Goal: Task Accomplishment & Management: Manage account settings

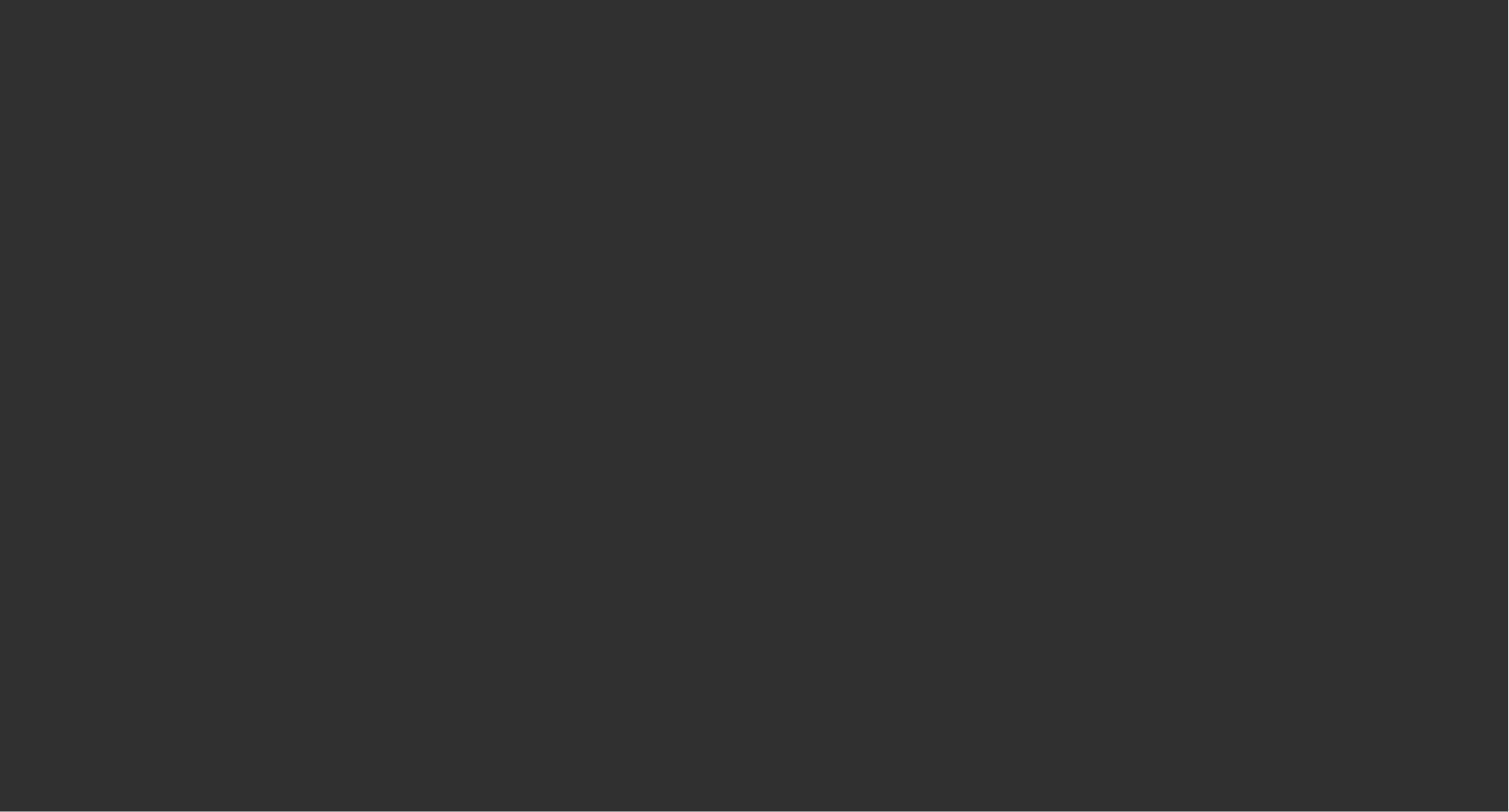
select select "50"
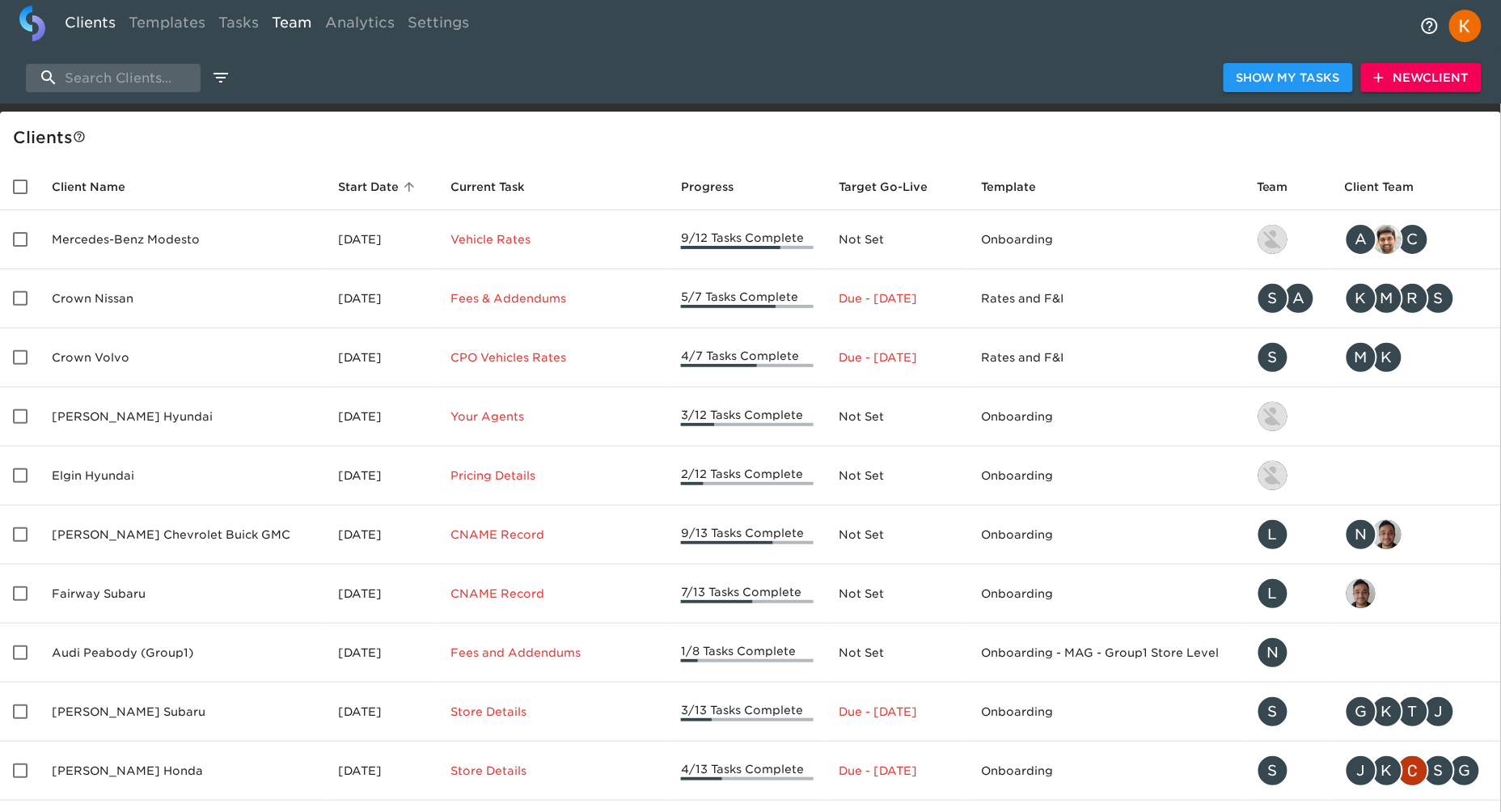
click at [301, 22] on link "Team" at bounding box center [291, 25] width 53 height 39
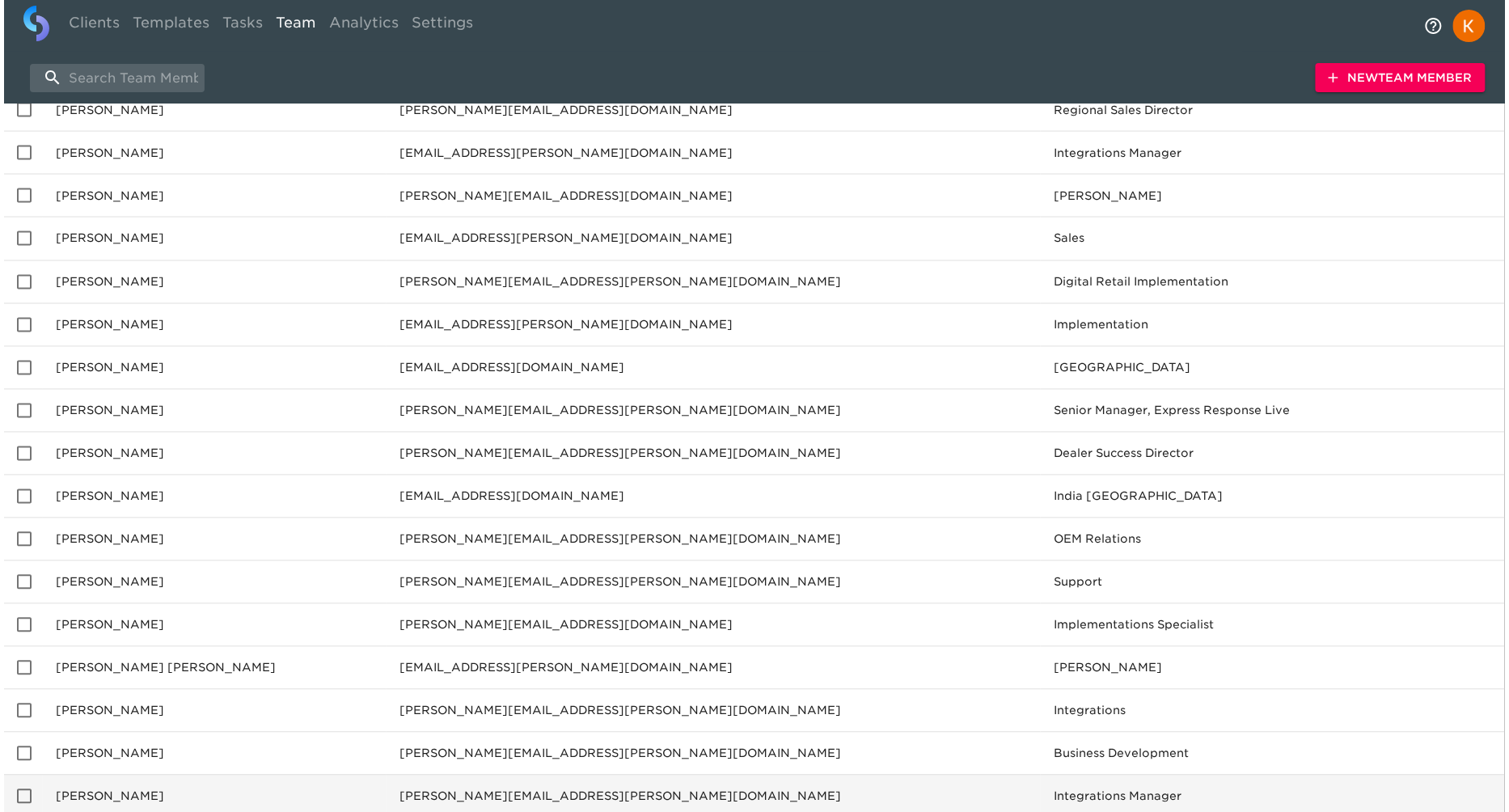
scroll to position [888, 0]
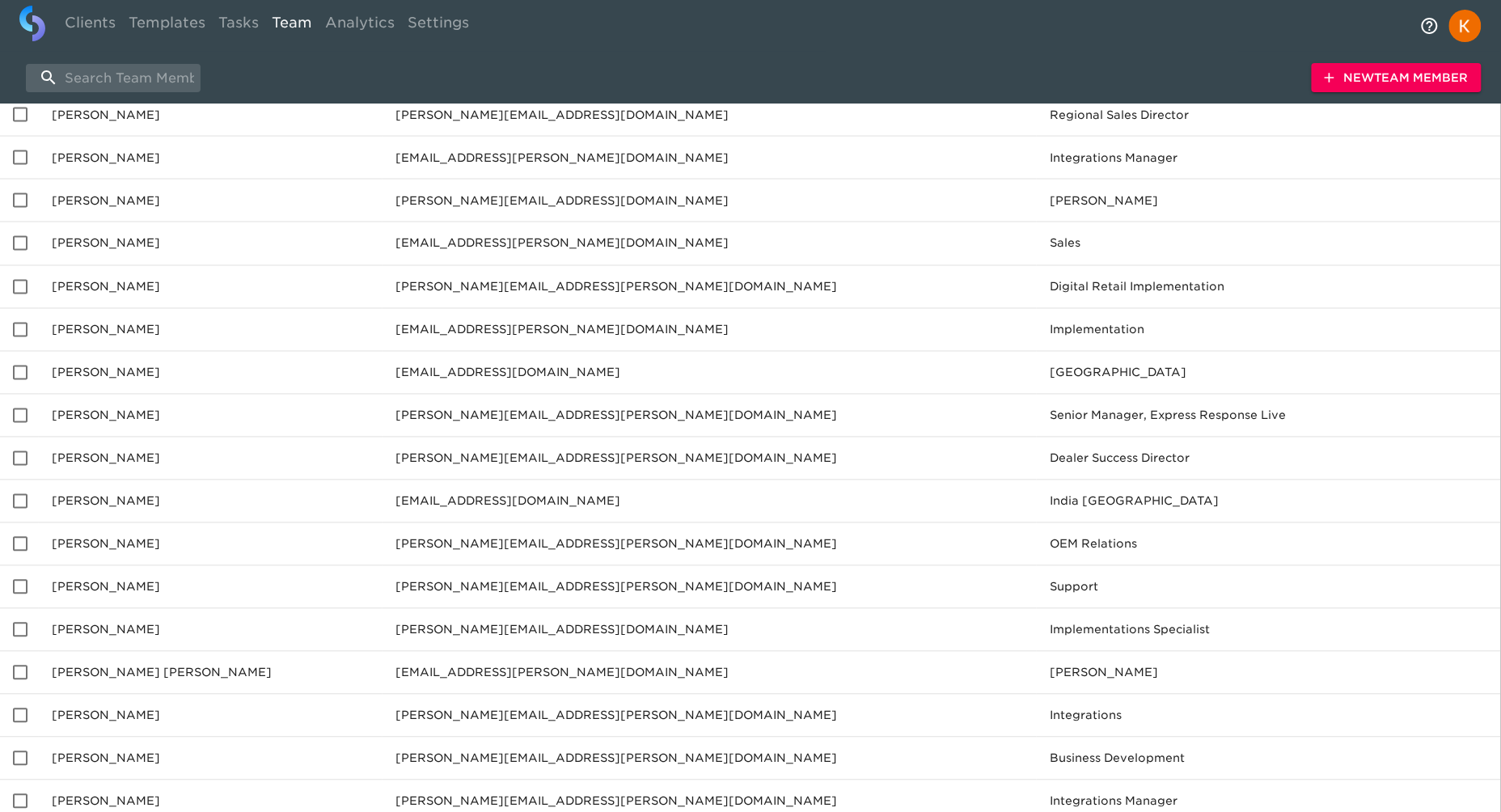
click at [1342, 75] on span "New Team Member" at bounding box center [1397, 78] width 144 height 20
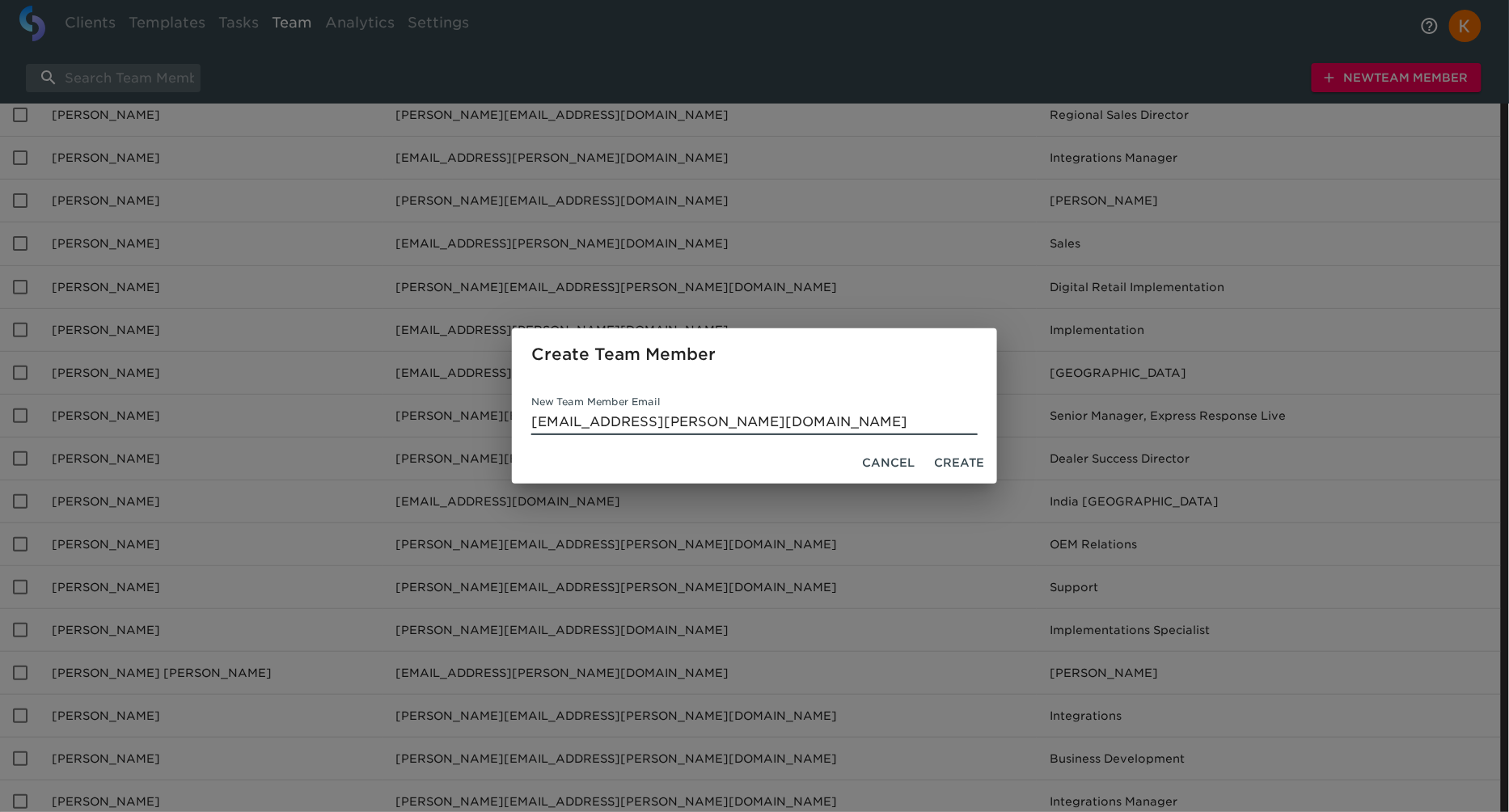
type input "[EMAIL_ADDRESS][PERSON_NAME][DOMAIN_NAME]"
click at [976, 457] on span "Create" at bounding box center [958, 463] width 50 height 20
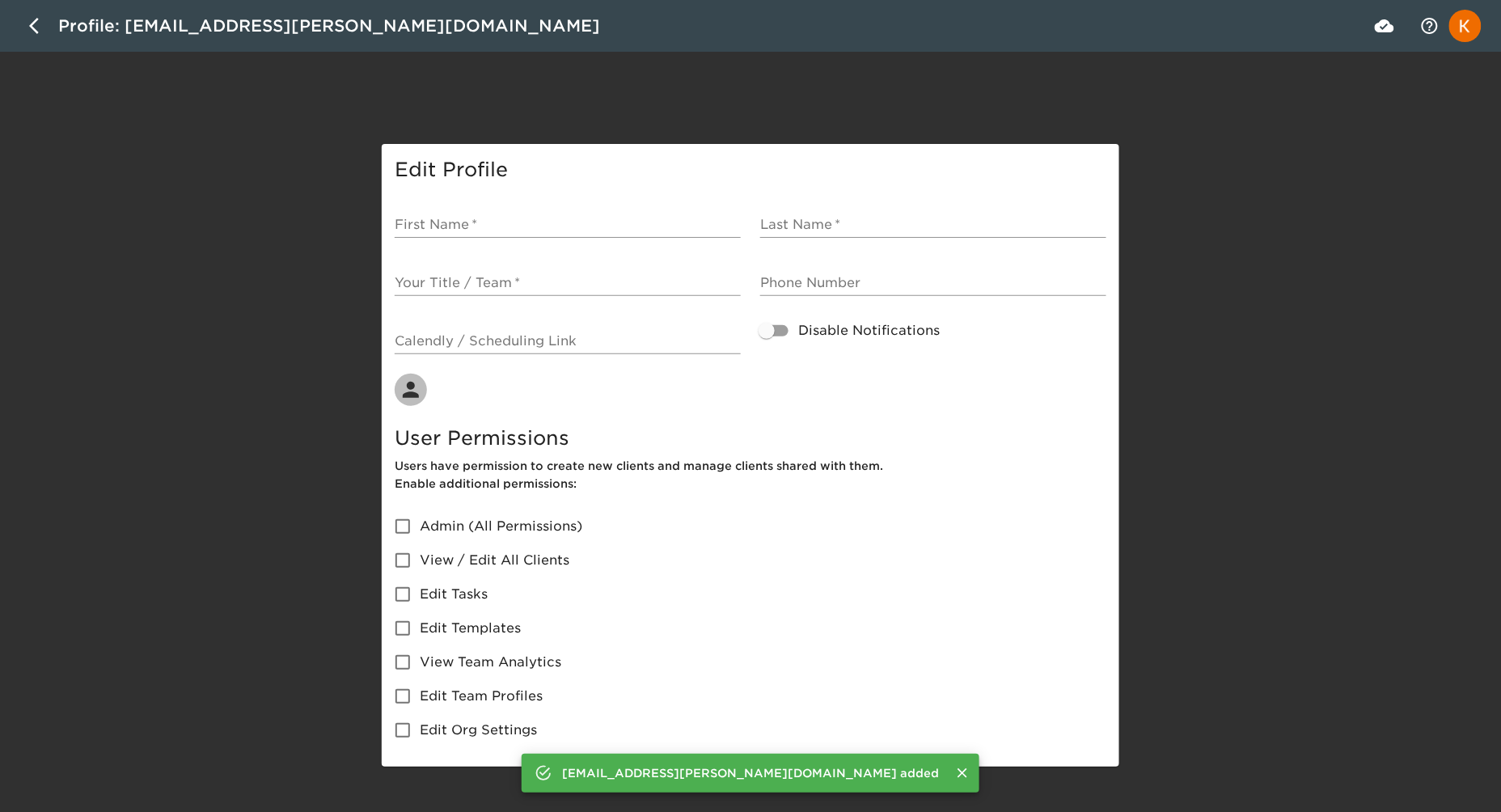
click at [520, 219] on input "First Name   *" at bounding box center [567, 225] width 346 height 26
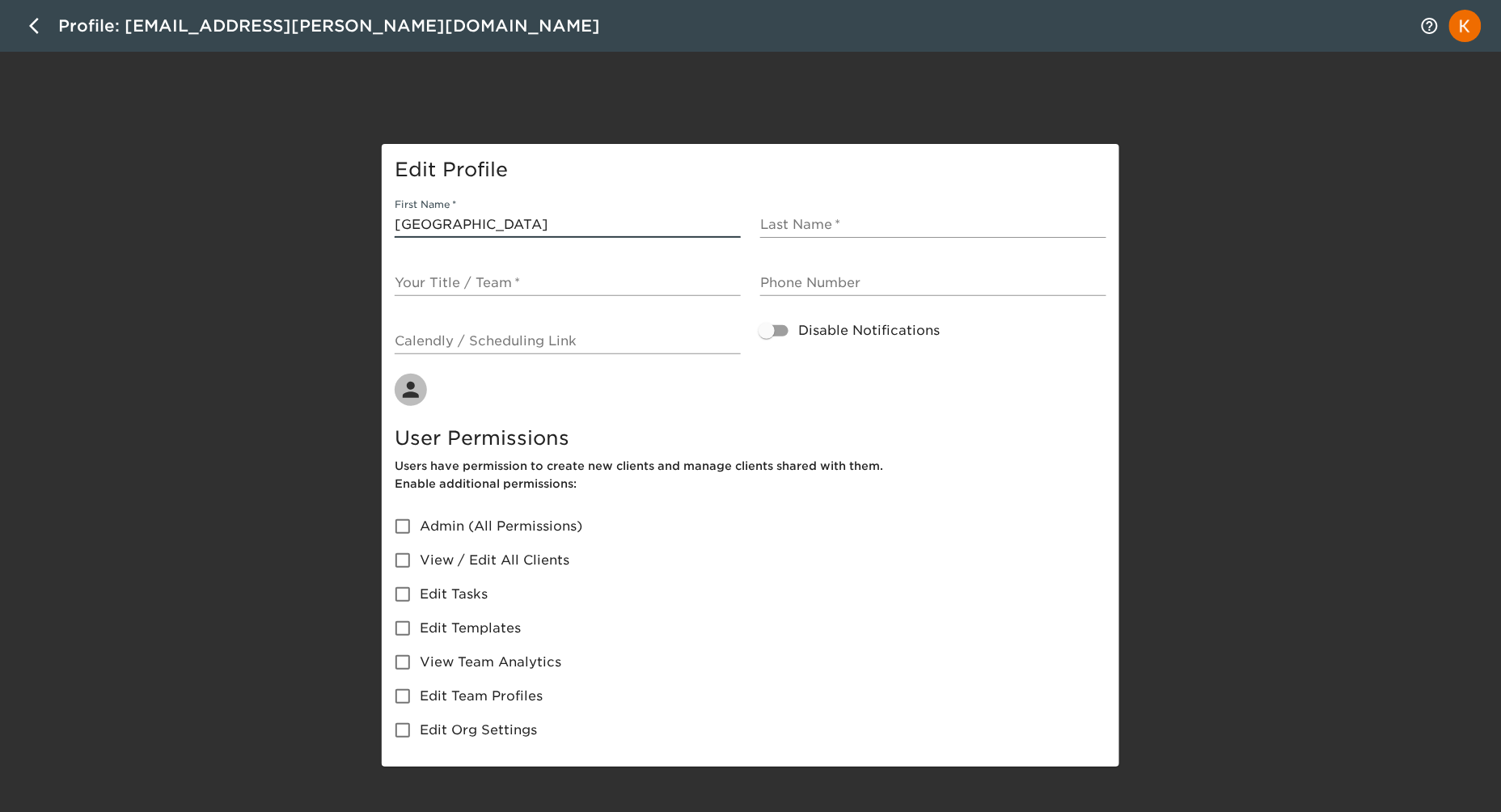
type input "[GEOGRAPHIC_DATA]"
type input "[PERSON_NAME]"
type input "Launch Quality Manager"
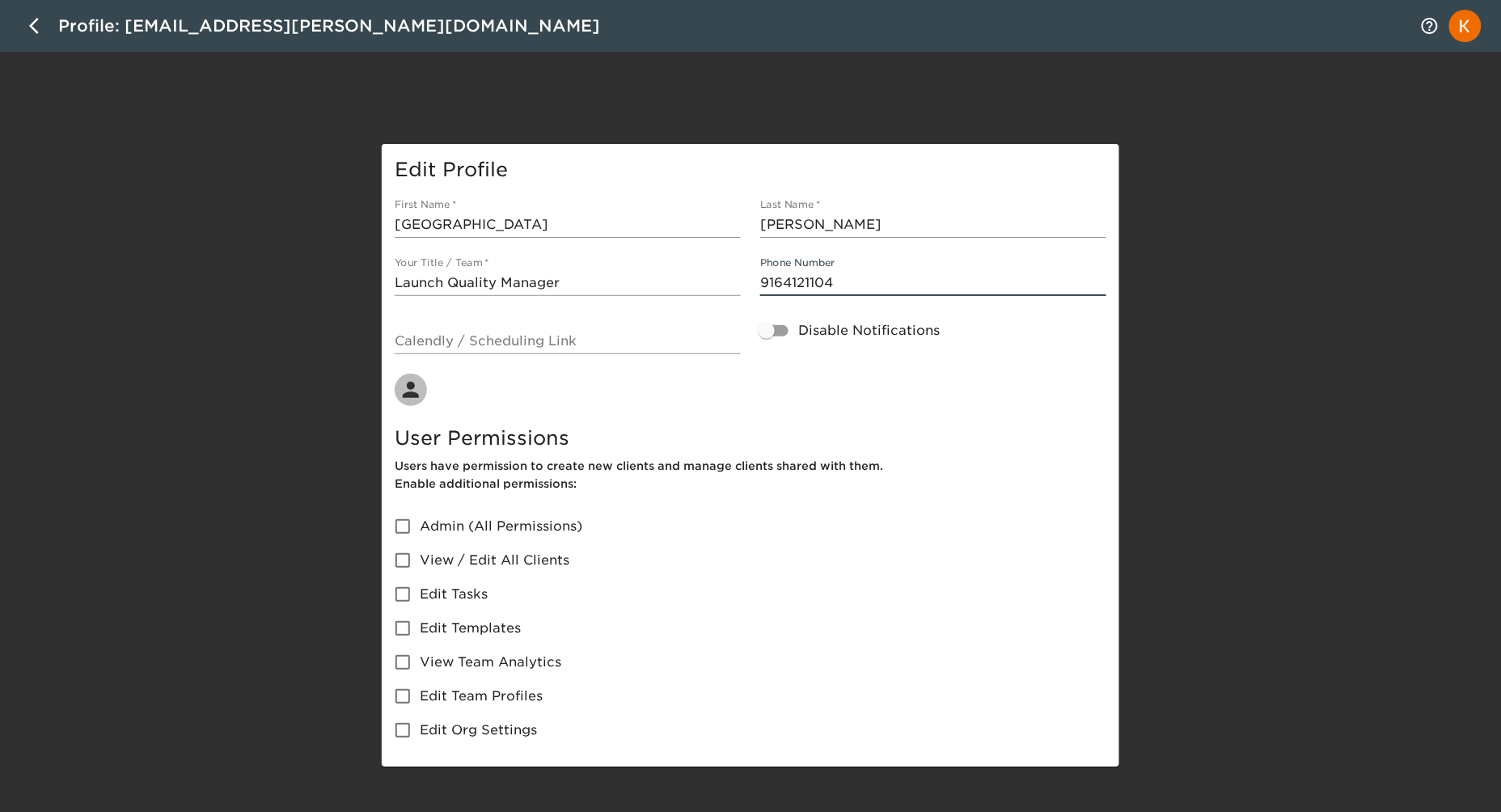
click at [811, 280] on input "9164121104" at bounding box center [933, 283] width 346 height 26
type input "[PHONE_NUMBER]"
click at [402, 522] on input "Admin (All Permissions)" at bounding box center [402, 526] width 34 height 34
checkbox input "true"
click at [397, 548] on input "View / Edit All Clients" at bounding box center [402, 560] width 34 height 34
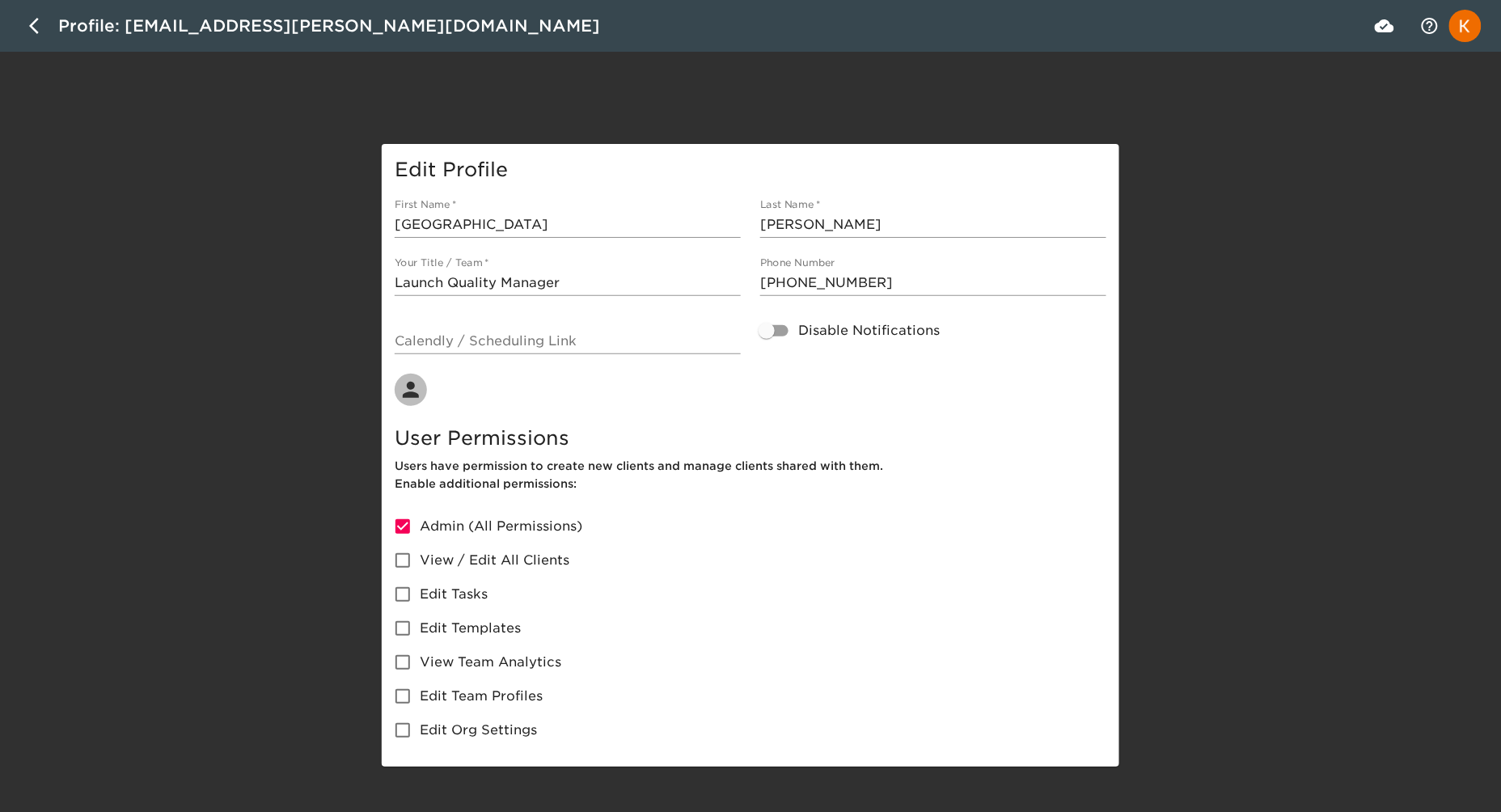
checkbox input "true"
click at [402, 588] on input "Edit Tasks" at bounding box center [402, 594] width 34 height 34
checkbox input "true"
click at [399, 626] on input "Edit Templates" at bounding box center [402, 627] width 34 height 34
checkbox input "true"
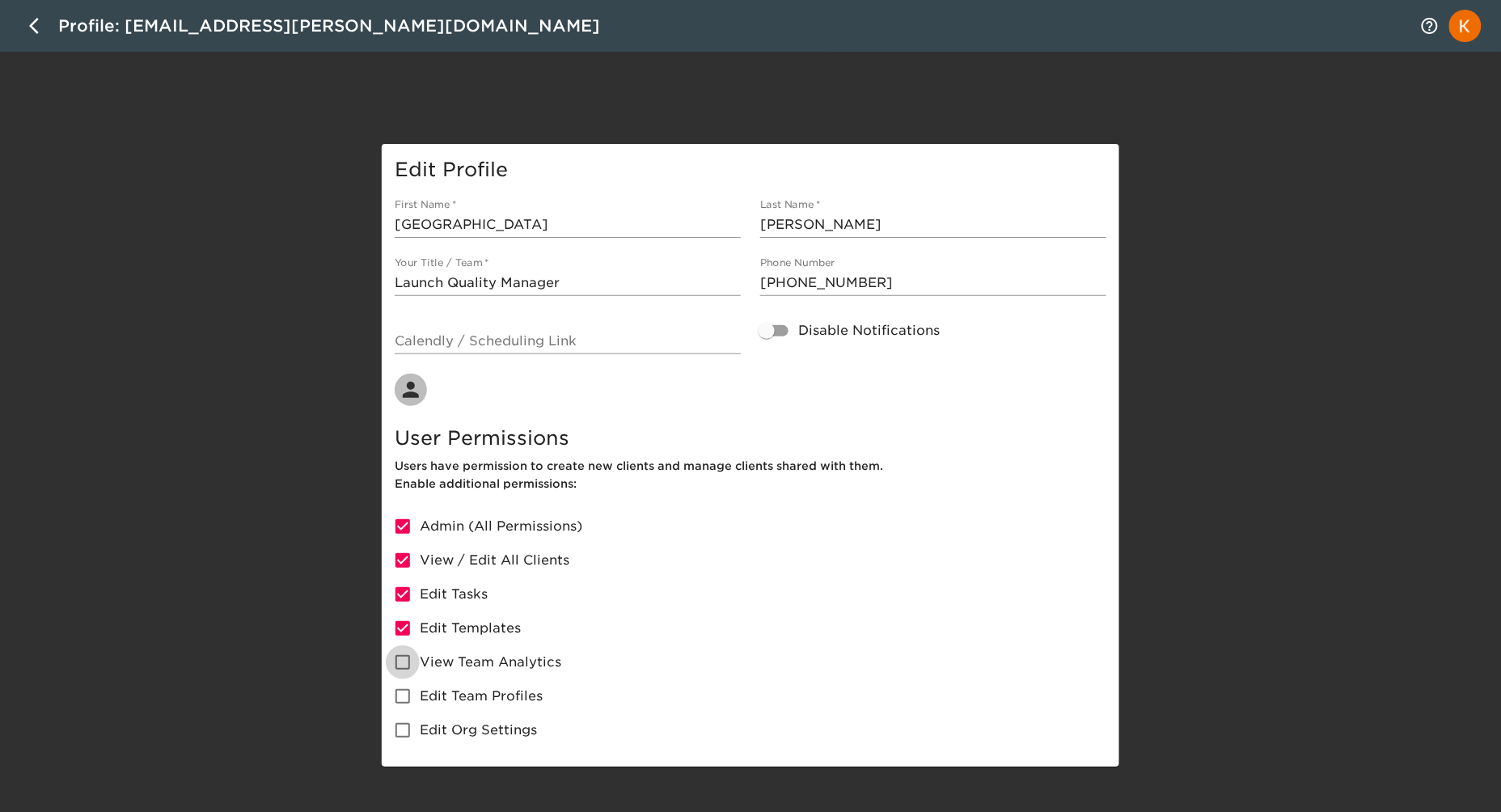
click at [405, 669] on input "View Team Analytics" at bounding box center [402, 661] width 34 height 34
checkbox input "true"
click at [405, 703] on input "Edit Team Profiles" at bounding box center [402, 695] width 34 height 34
click at [407, 703] on input "Edit Team Profiles" at bounding box center [402, 695] width 34 height 34
checkbox input "false"
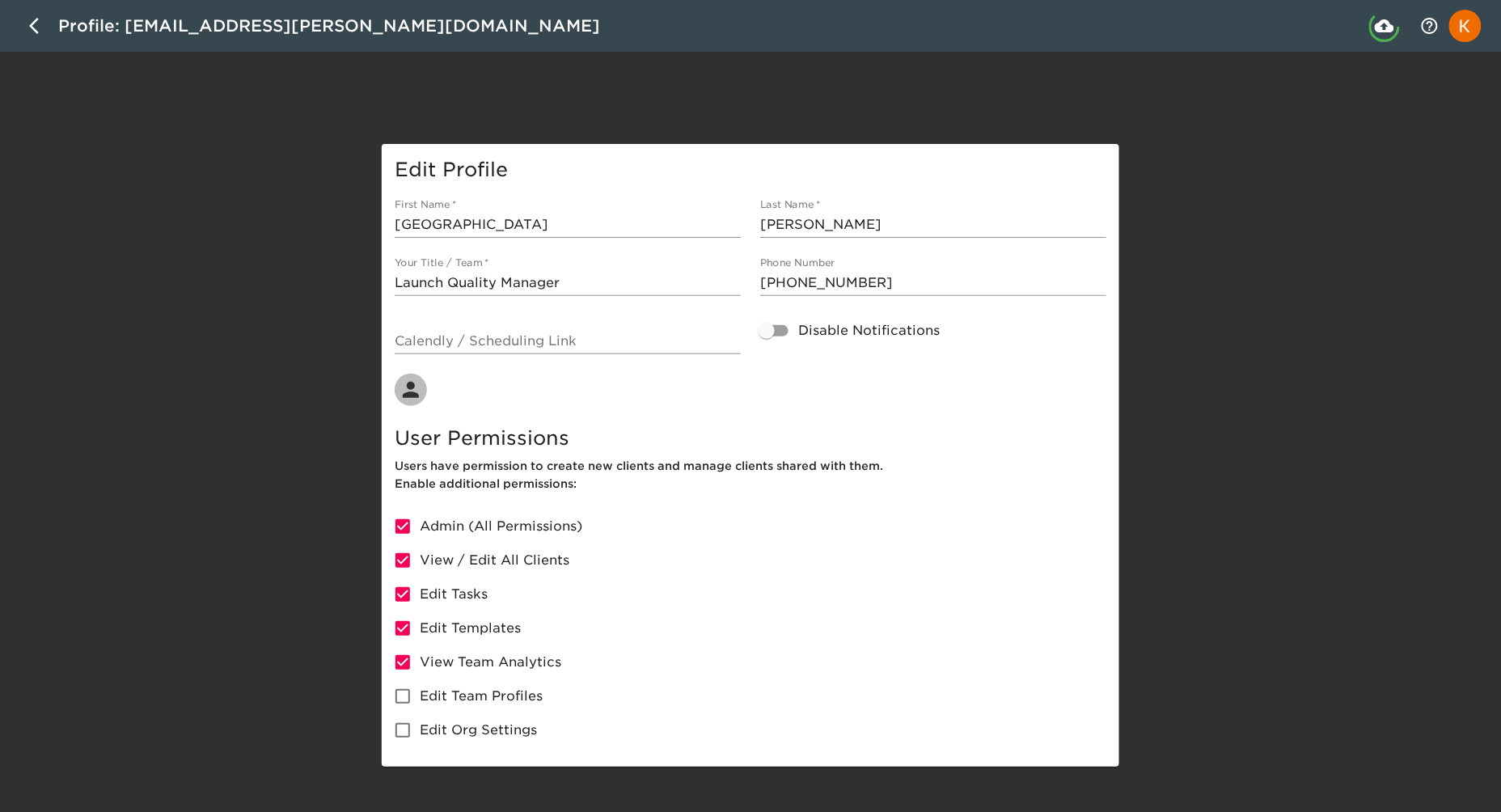
click at [405, 652] on input "View Team Analytics" at bounding box center [402, 661] width 34 height 34
checkbox input "false"
click at [412, 611] on input "Edit Templates" at bounding box center [402, 627] width 34 height 34
checkbox input "false"
click at [412, 585] on input "Edit Tasks" at bounding box center [402, 594] width 34 height 34
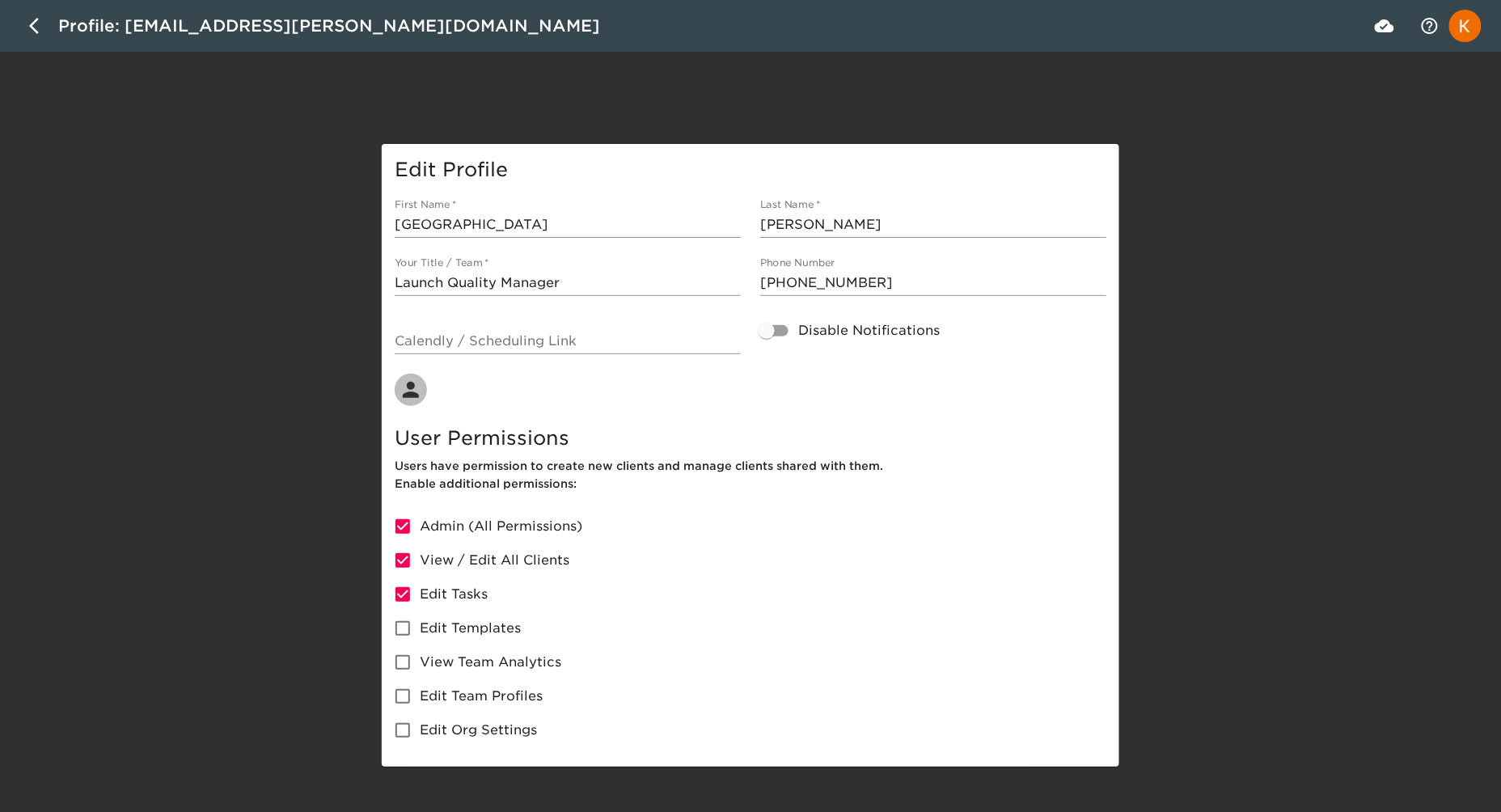
checkbox input "false"
click at [401, 552] on input "View / Edit All Clients" at bounding box center [402, 560] width 34 height 34
checkbox input "false"
click at [1456, 150] on div "Edit Profile First Name   * [PERSON_NAME] Last Name   * [PERSON_NAME] Your Titl…" at bounding box center [750, 456] width 1501 height 623
click at [23, 24] on button "button" at bounding box center [38, 26] width 38 height 38
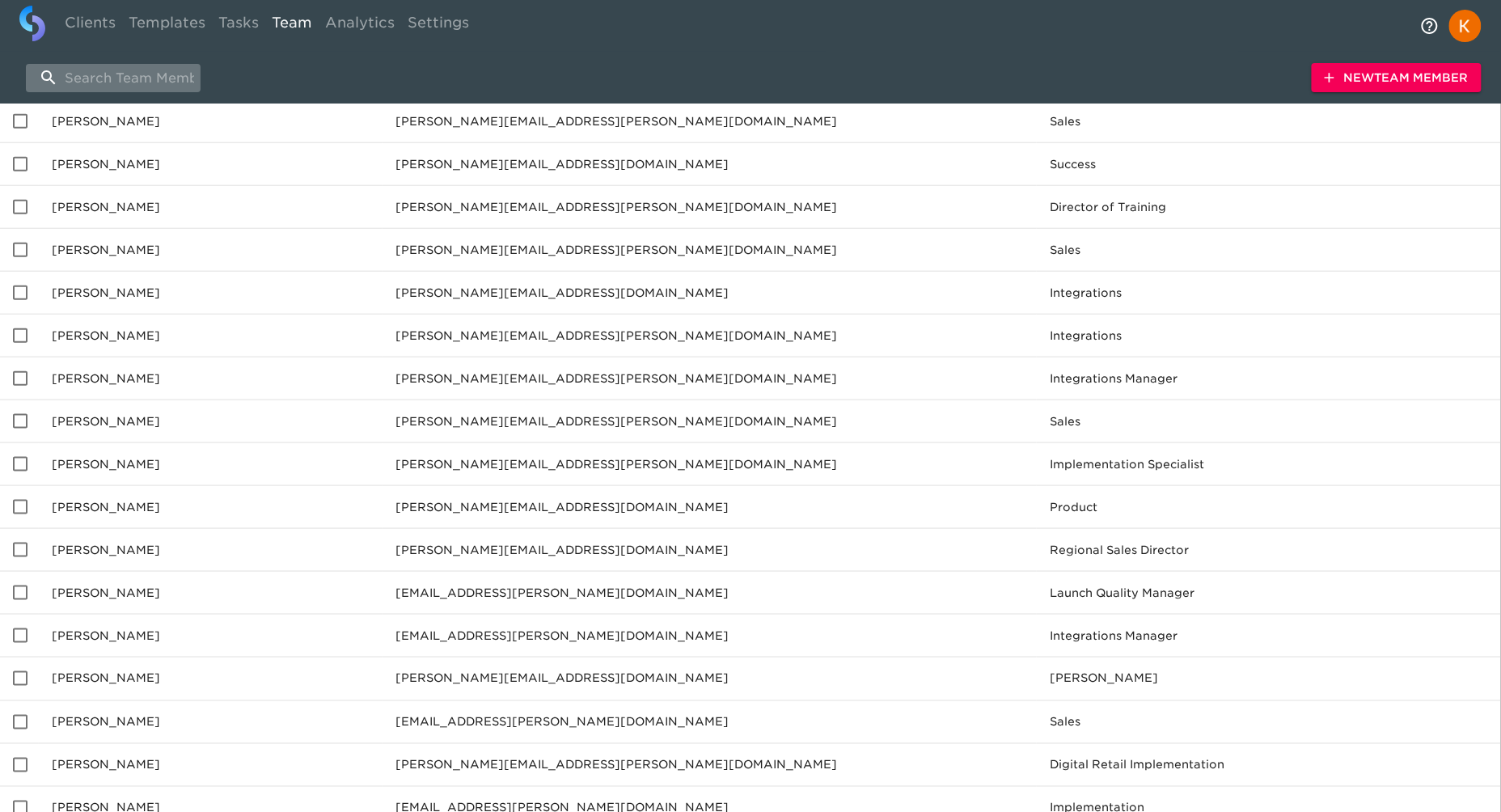
scroll to position [471, 0]
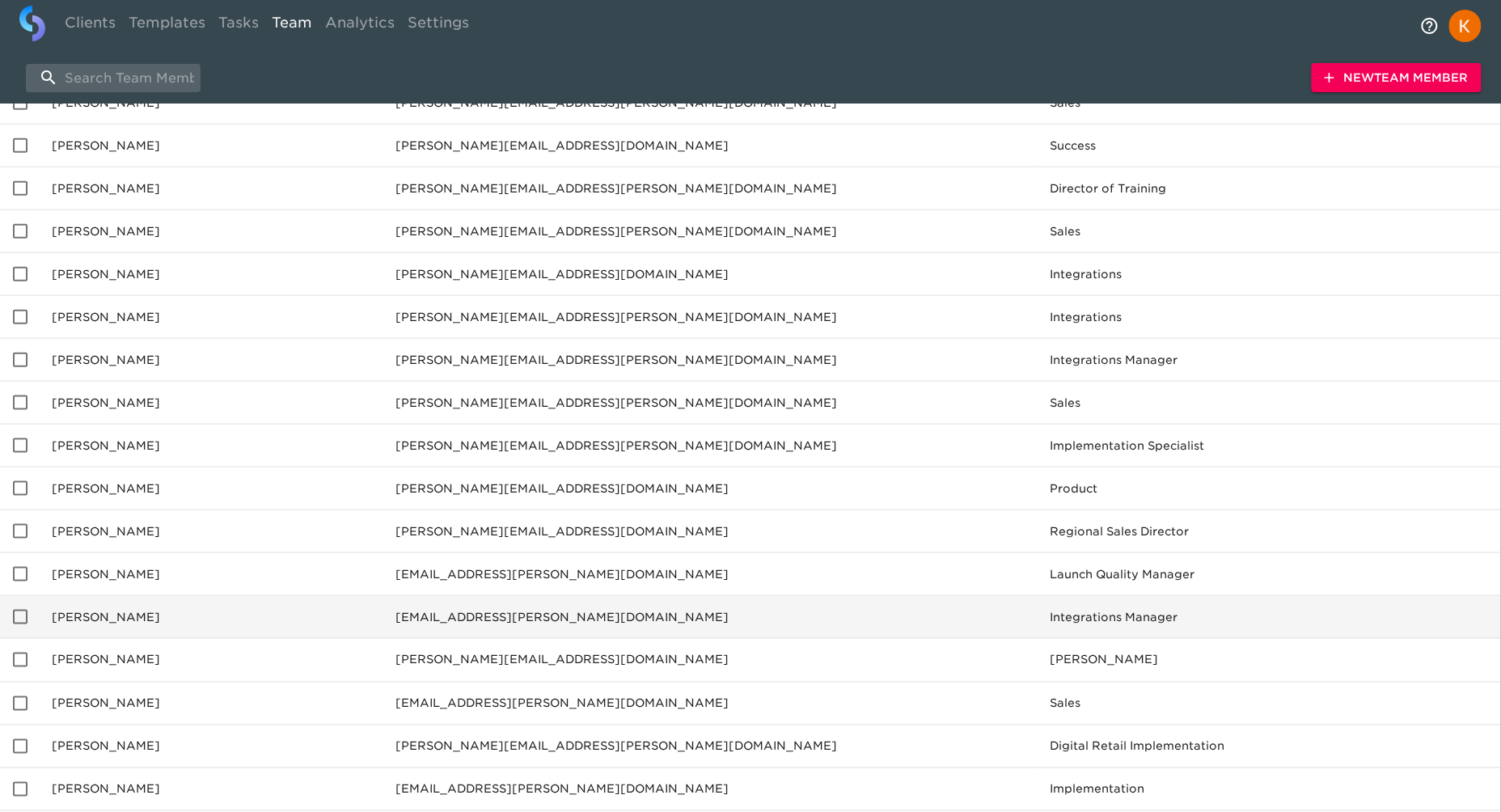
click at [110, 602] on td "[PERSON_NAME]" at bounding box center [210, 617] width 344 height 43
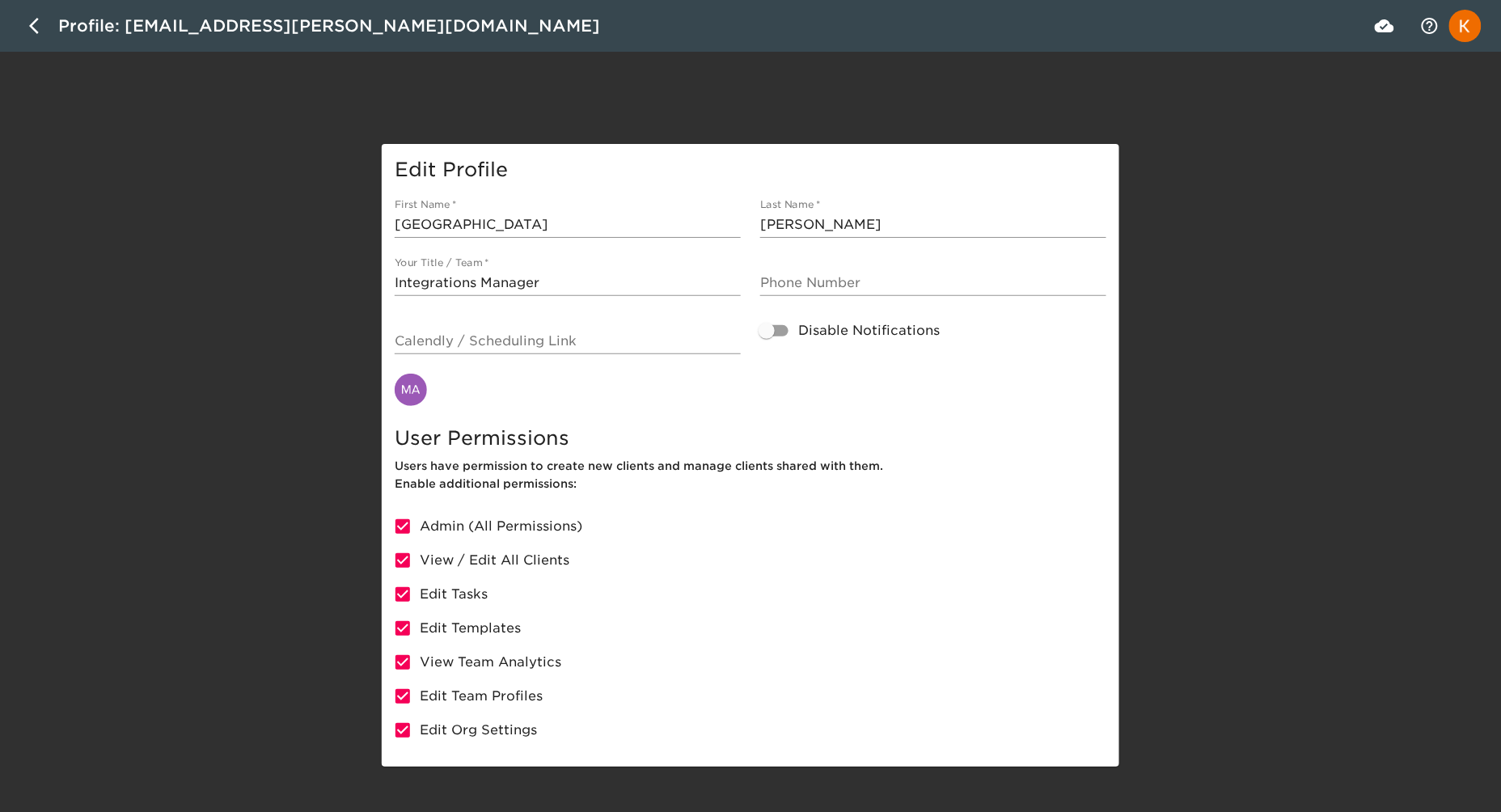
click at [113, 402] on div "Edit Profile First Name   * [PERSON_NAME] Last Name   * [PERSON_NAME] Your Titl…" at bounding box center [750, 456] width 1501 height 623
drag, startPoint x: 1308, startPoint y: 279, endPoint x: 1097, endPoint y: 199, distance: 225.7
click at [1305, 278] on div "Edit Profile First Name   * [PERSON_NAME] Last Name   * [PERSON_NAME] Your Titl…" at bounding box center [750, 456] width 1501 height 623
click at [43, 26] on icon "button" at bounding box center [38, 26] width 19 height 19
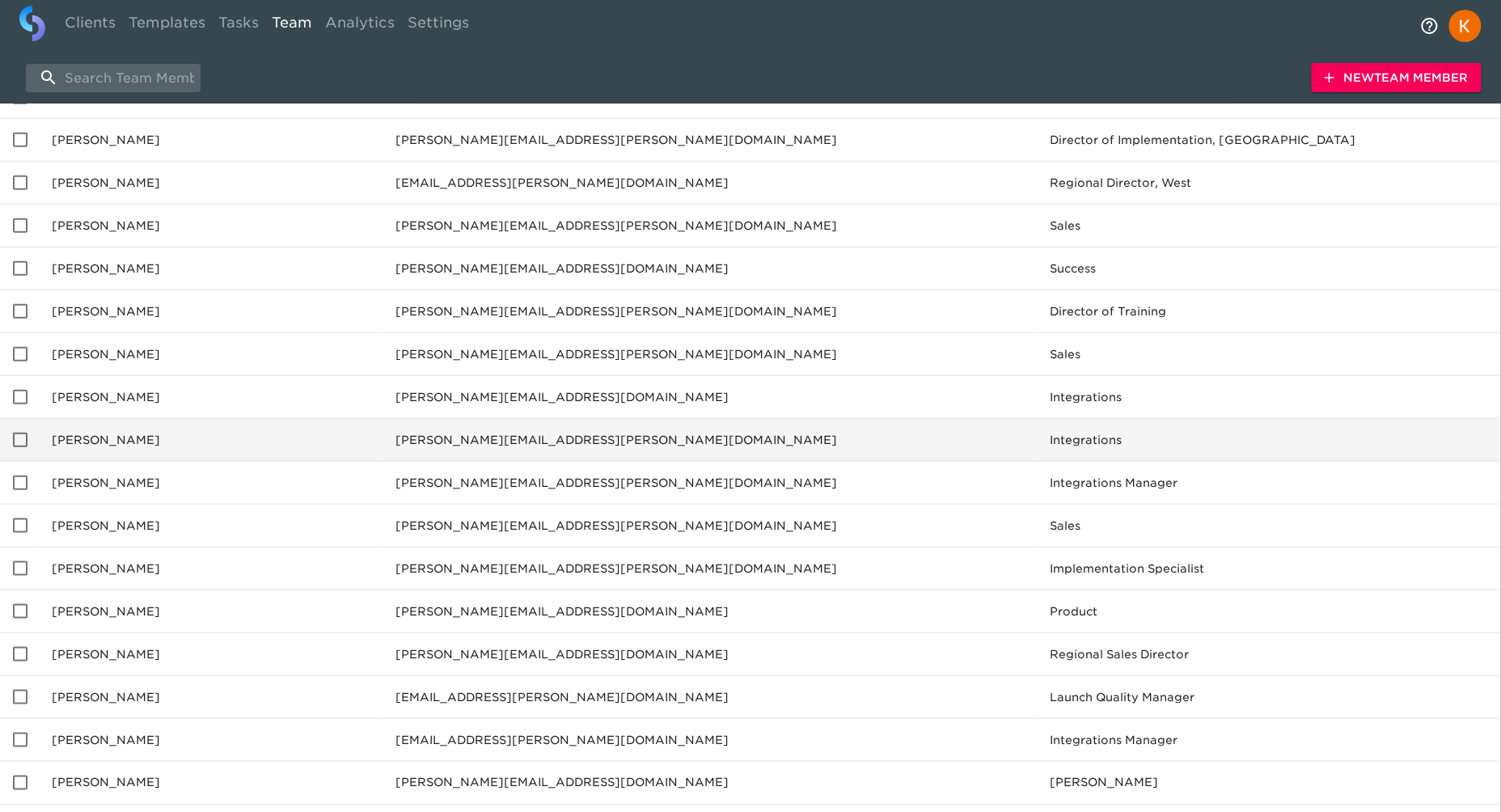
scroll to position [427, 0]
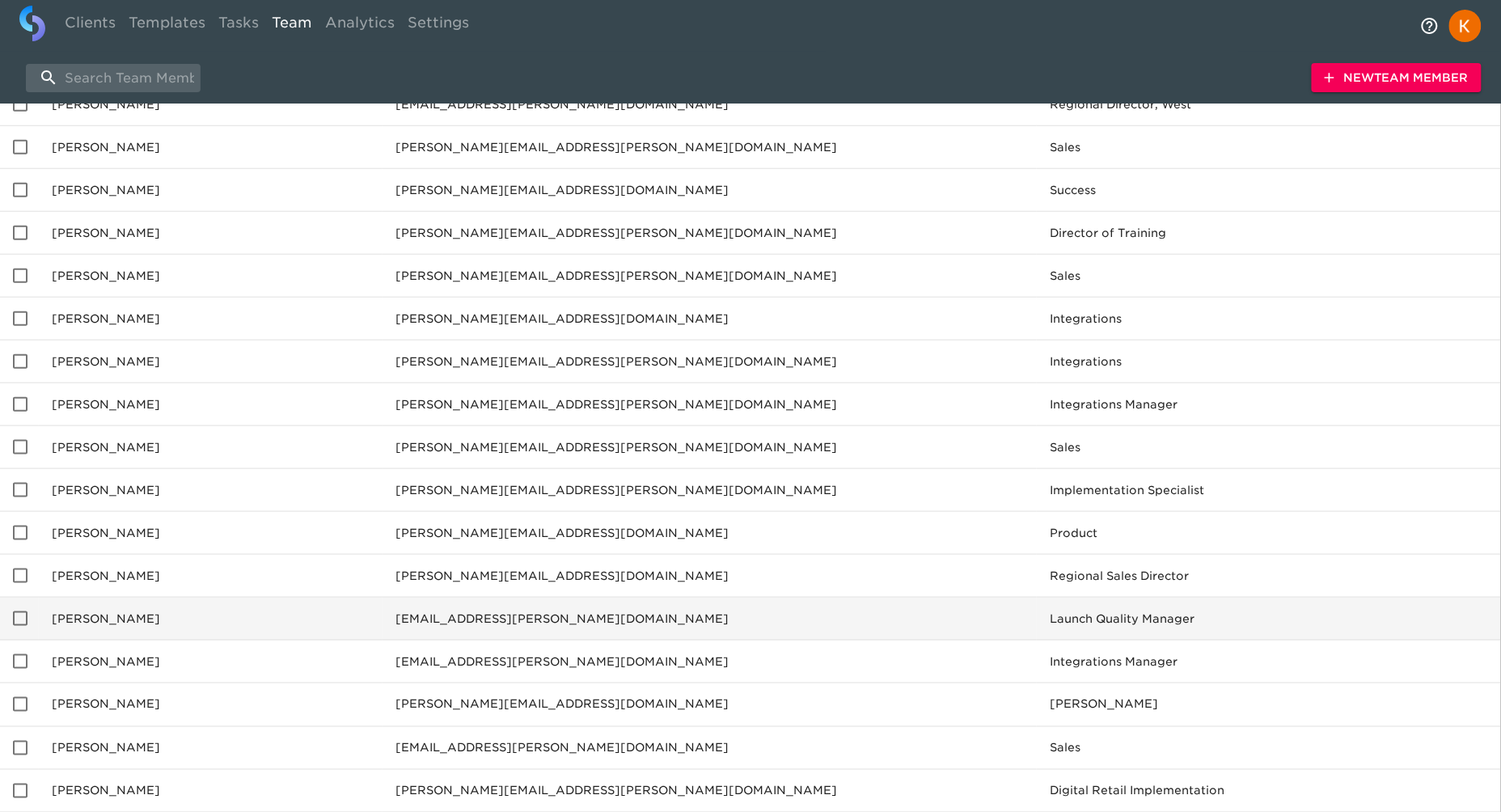
click at [95, 622] on td "[PERSON_NAME]" at bounding box center [210, 618] width 344 height 43
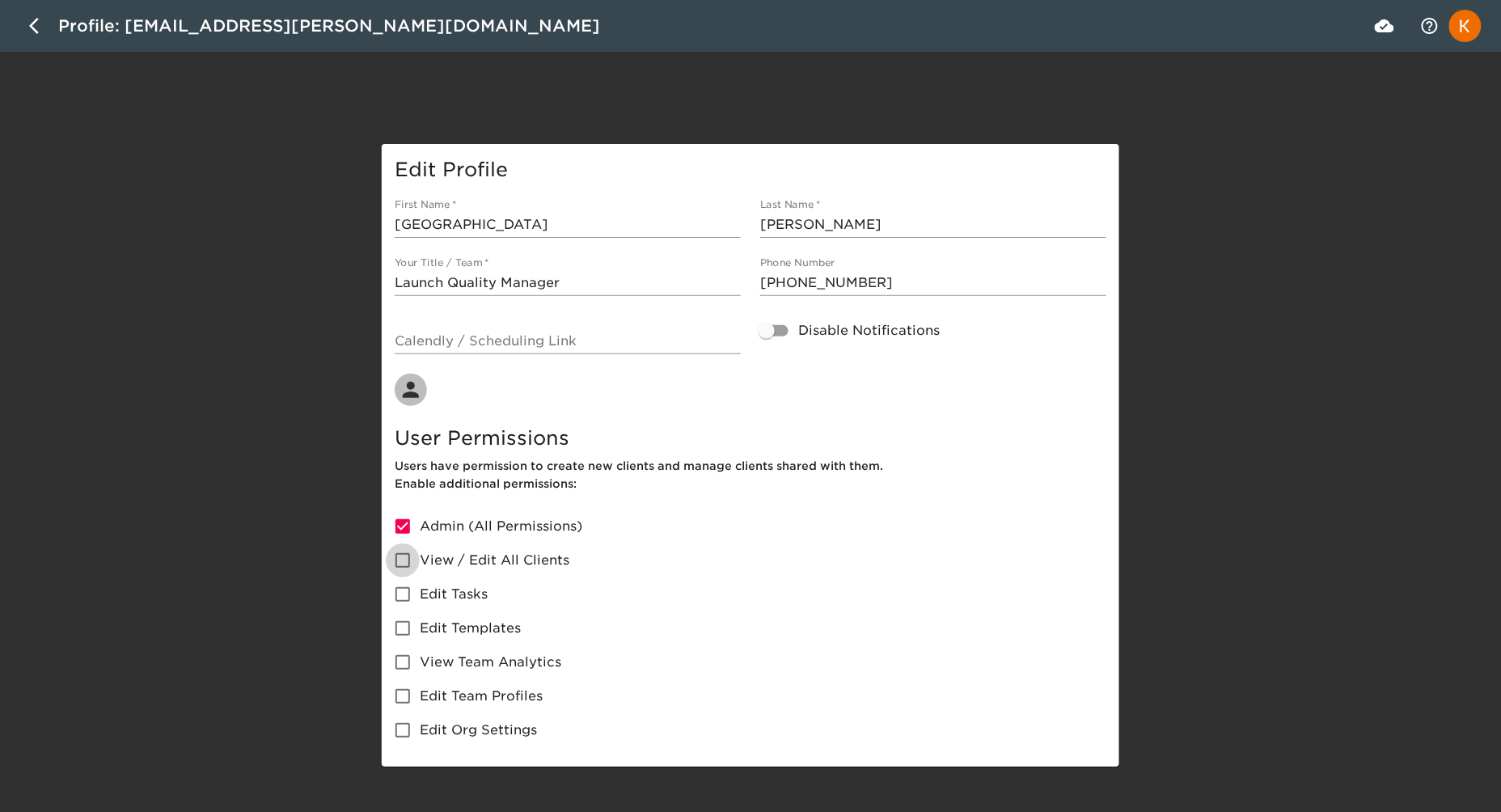
click at [411, 561] on input "View / Edit All Clients" at bounding box center [402, 560] width 34 height 34
checkbox input "true"
drag, startPoint x: 403, startPoint y: 597, endPoint x: 403, endPoint y: 617, distance: 20.0
click at [403, 597] on input "Edit Tasks" at bounding box center [402, 594] width 34 height 34
checkbox input "true"
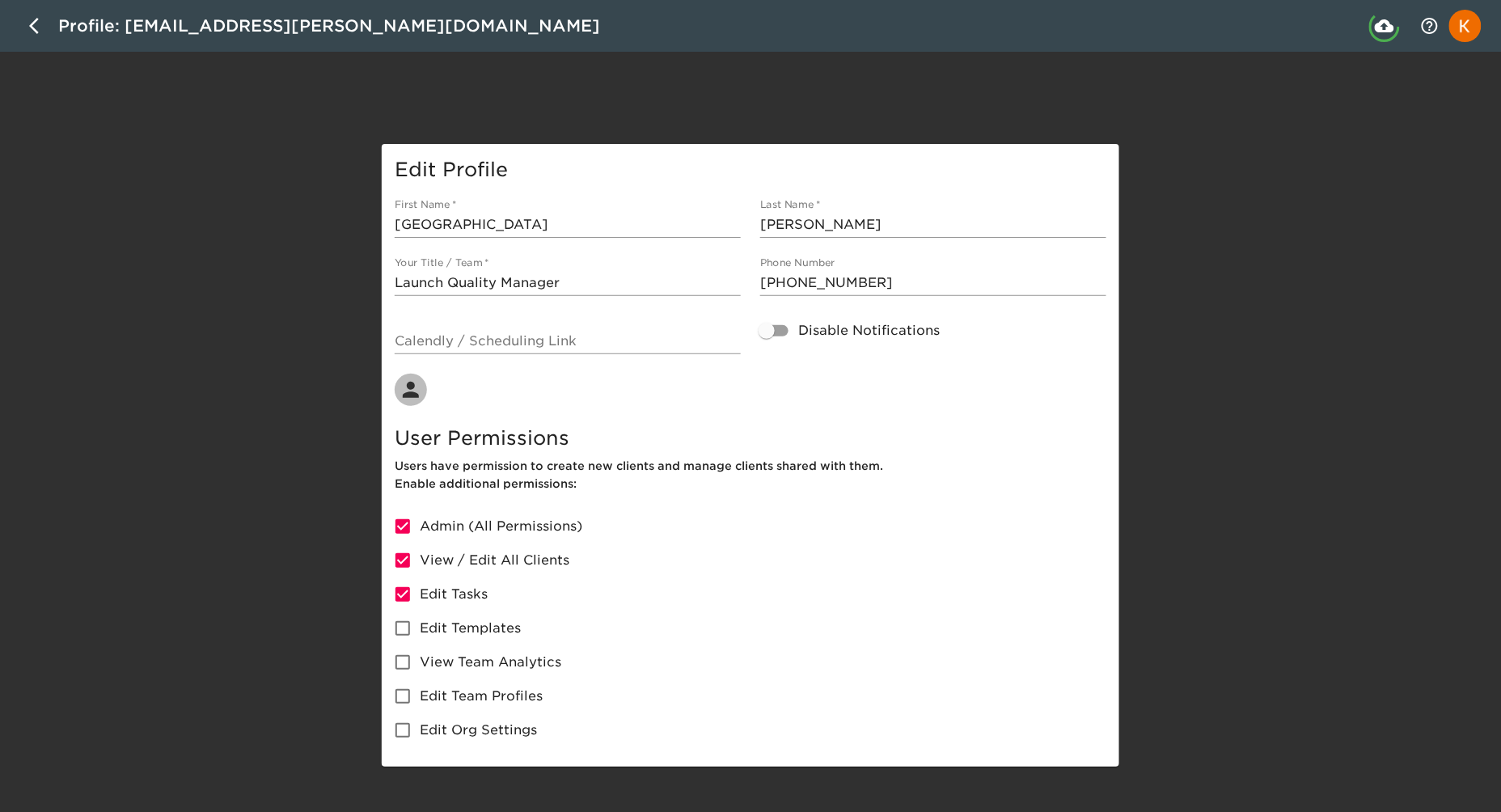
click at [403, 621] on input "Edit Templates" at bounding box center [402, 627] width 34 height 34
checkbox input "true"
click at [412, 679] on input "Edit Team Profiles" at bounding box center [402, 695] width 34 height 34
checkbox input "true"
click at [412, 662] on input "View Team Analytics" at bounding box center [402, 661] width 34 height 34
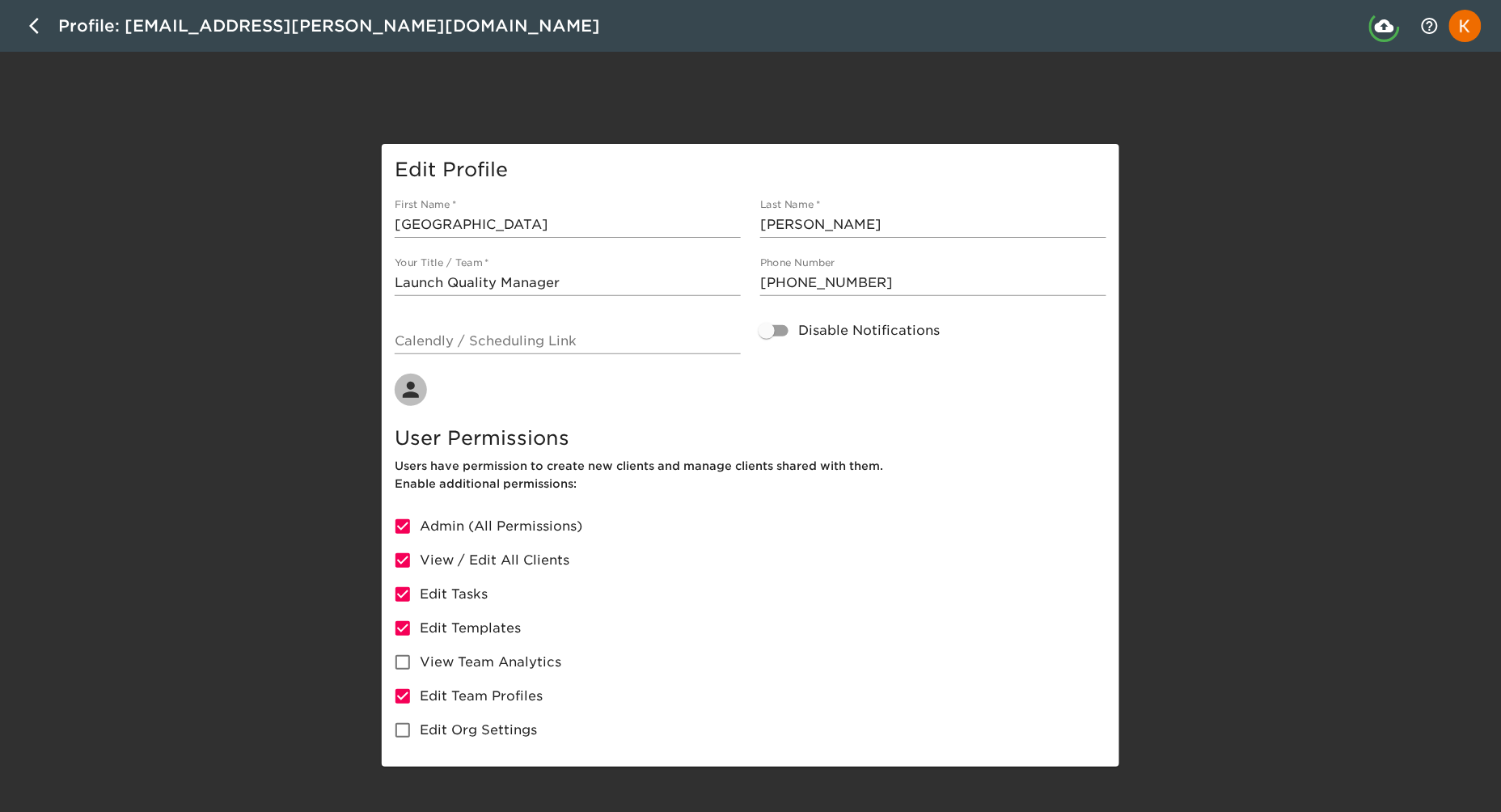
checkbox input "true"
click at [404, 730] on input "Edit Org Settings" at bounding box center [402, 730] width 34 height 34
checkbox input "true"
click at [32, 26] on icon "button" at bounding box center [34, 26] width 10 height 16
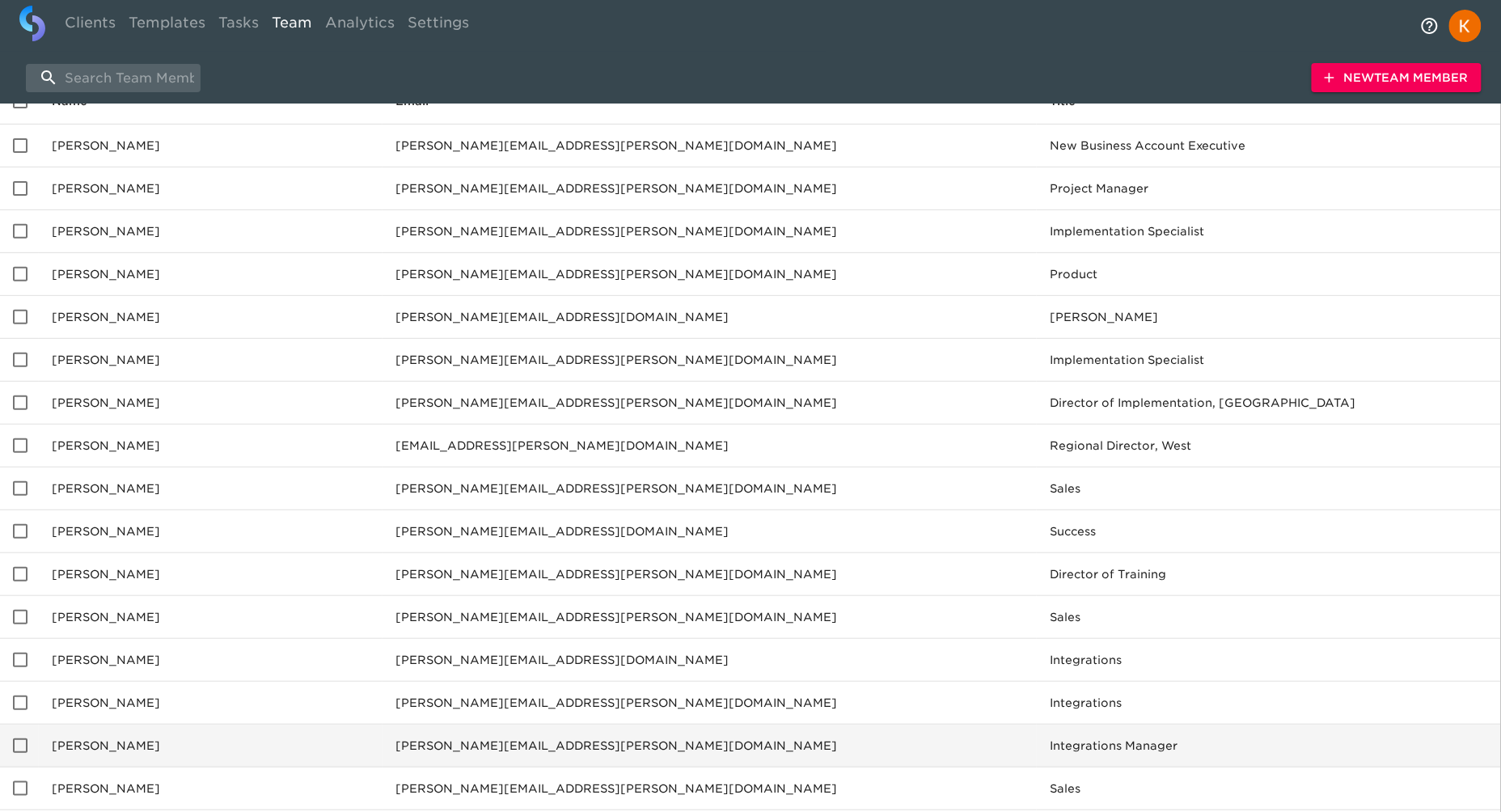
scroll to position [90, 0]
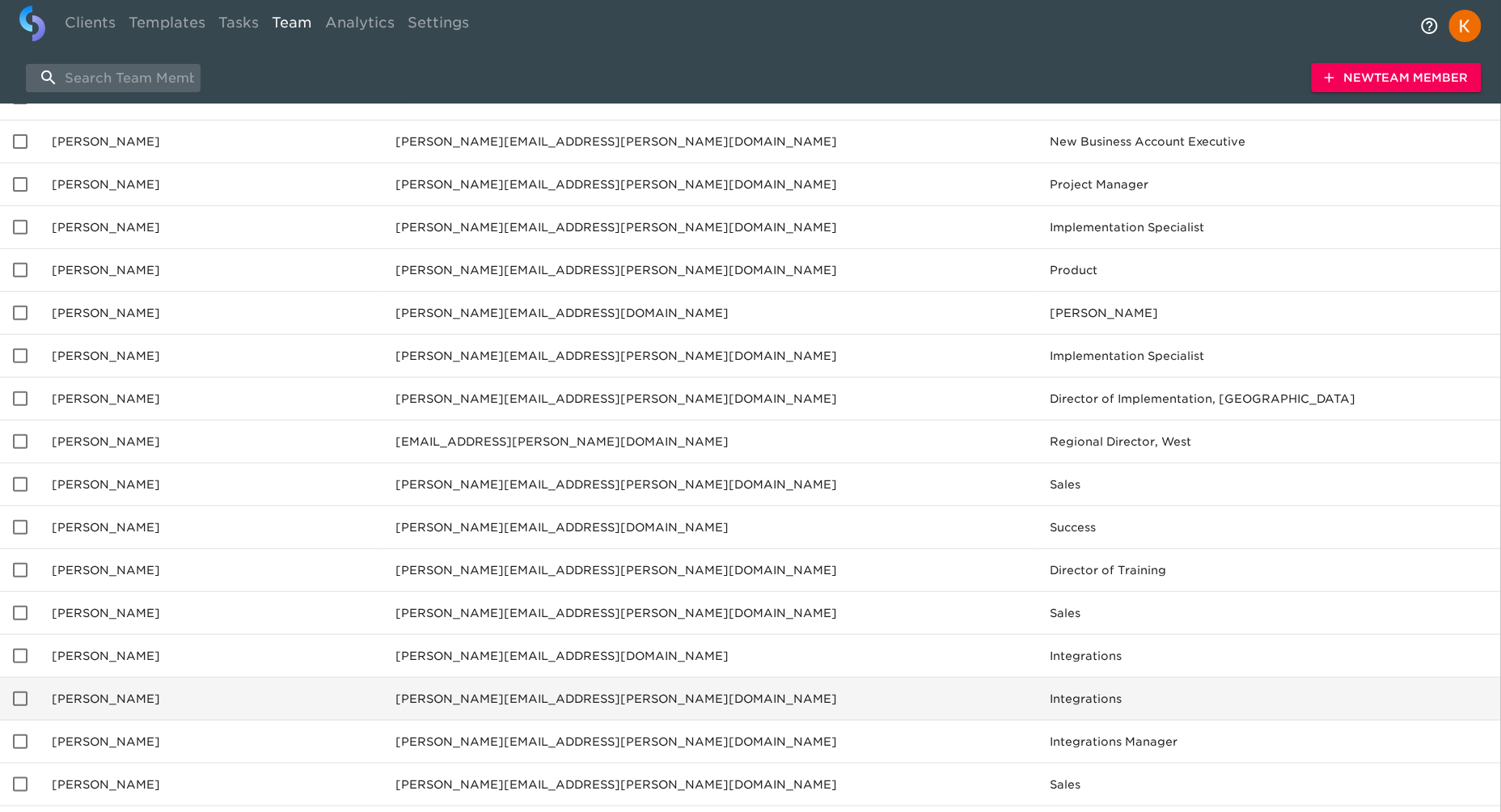
click at [81, 696] on td "[PERSON_NAME]" at bounding box center [210, 699] width 344 height 43
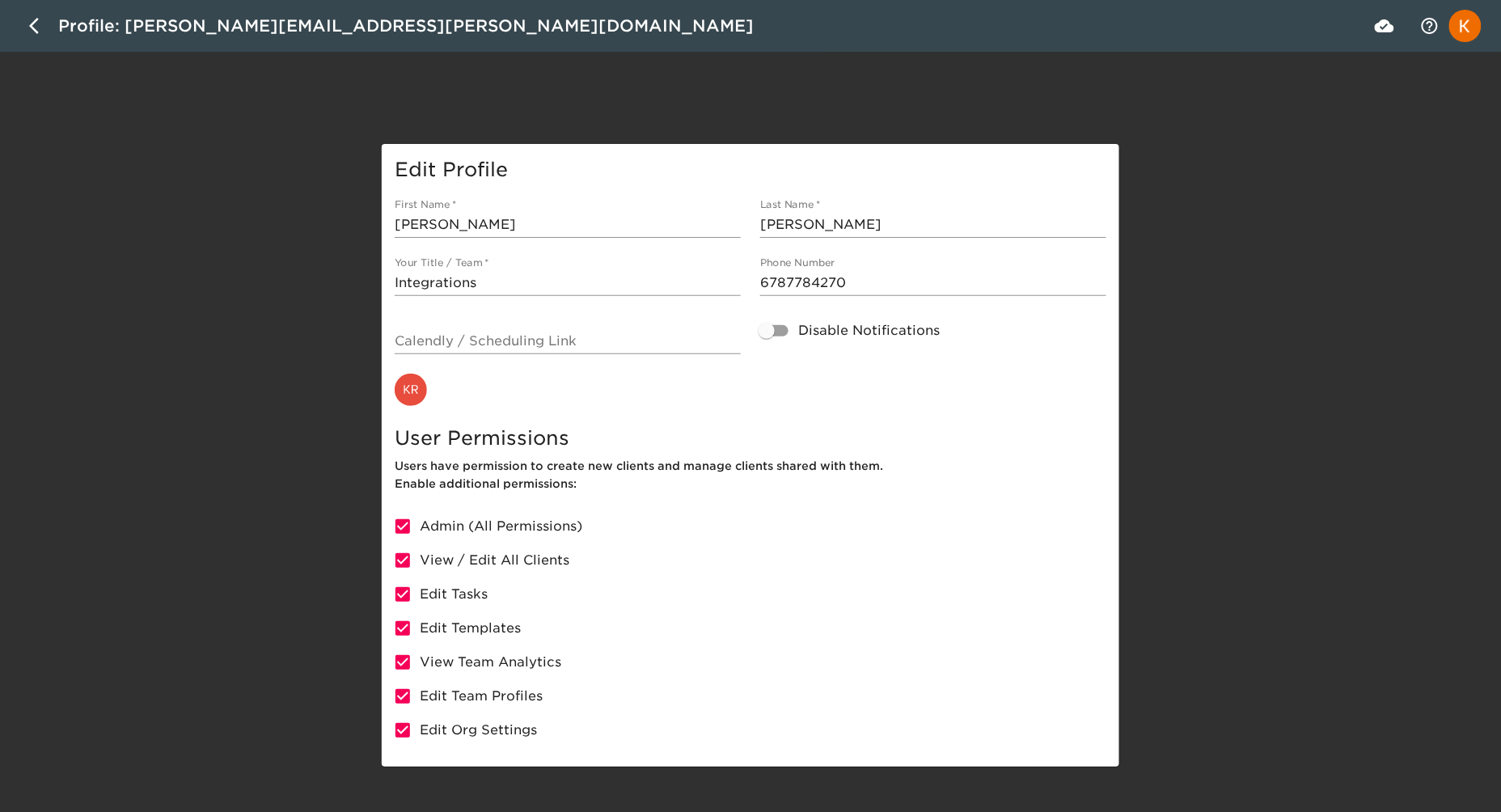
click at [310, 471] on div "Edit Profile First Name   * [PERSON_NAME] Last Name   * [PERSON_NAME] Your Titl…" at bounding box center [750, 456] width 1501 height 623
click at [30, 25] on icon "button" at bounding box center [34, 26] width 10 height 16
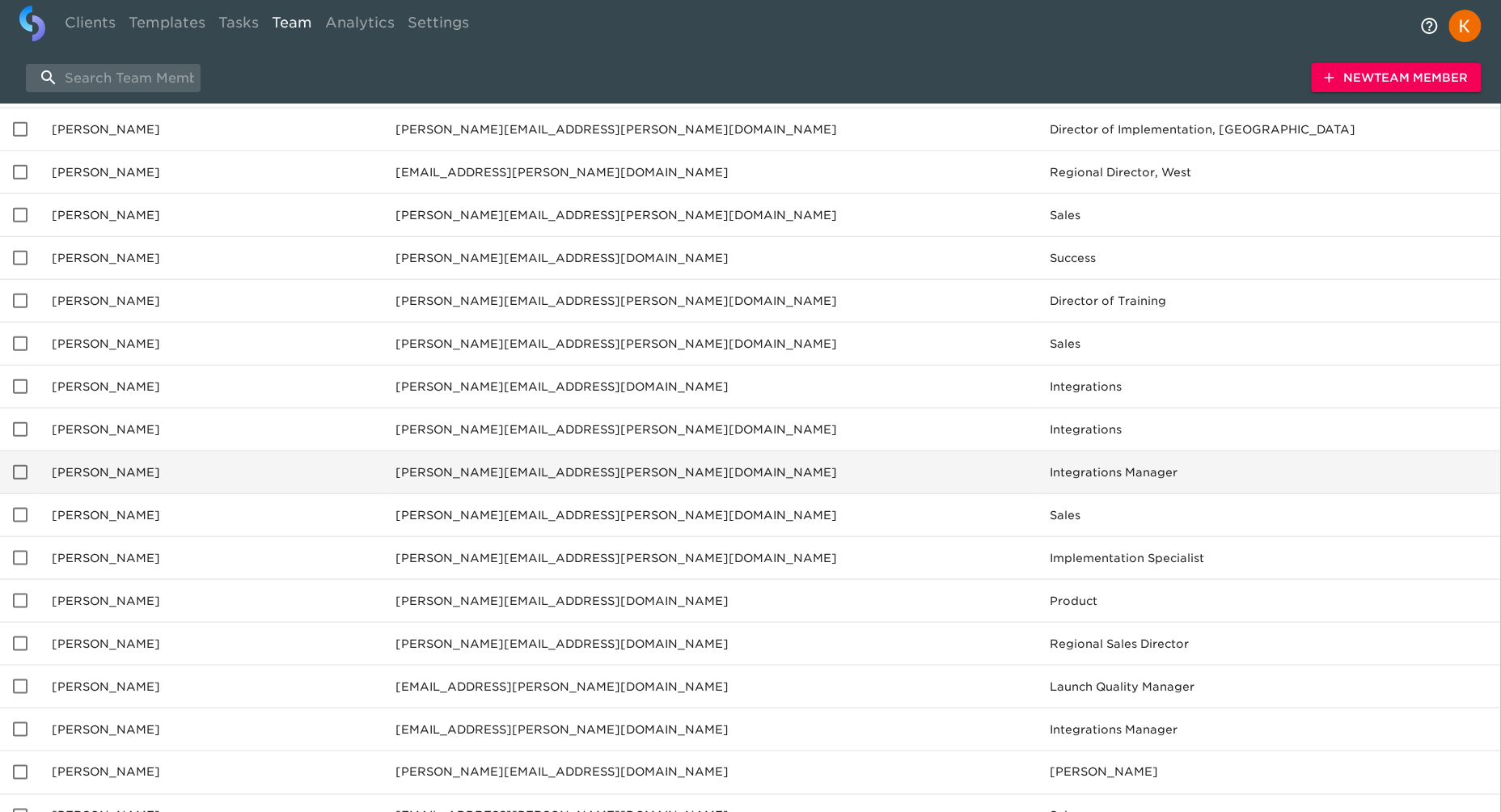
scroll to position [376, 0]
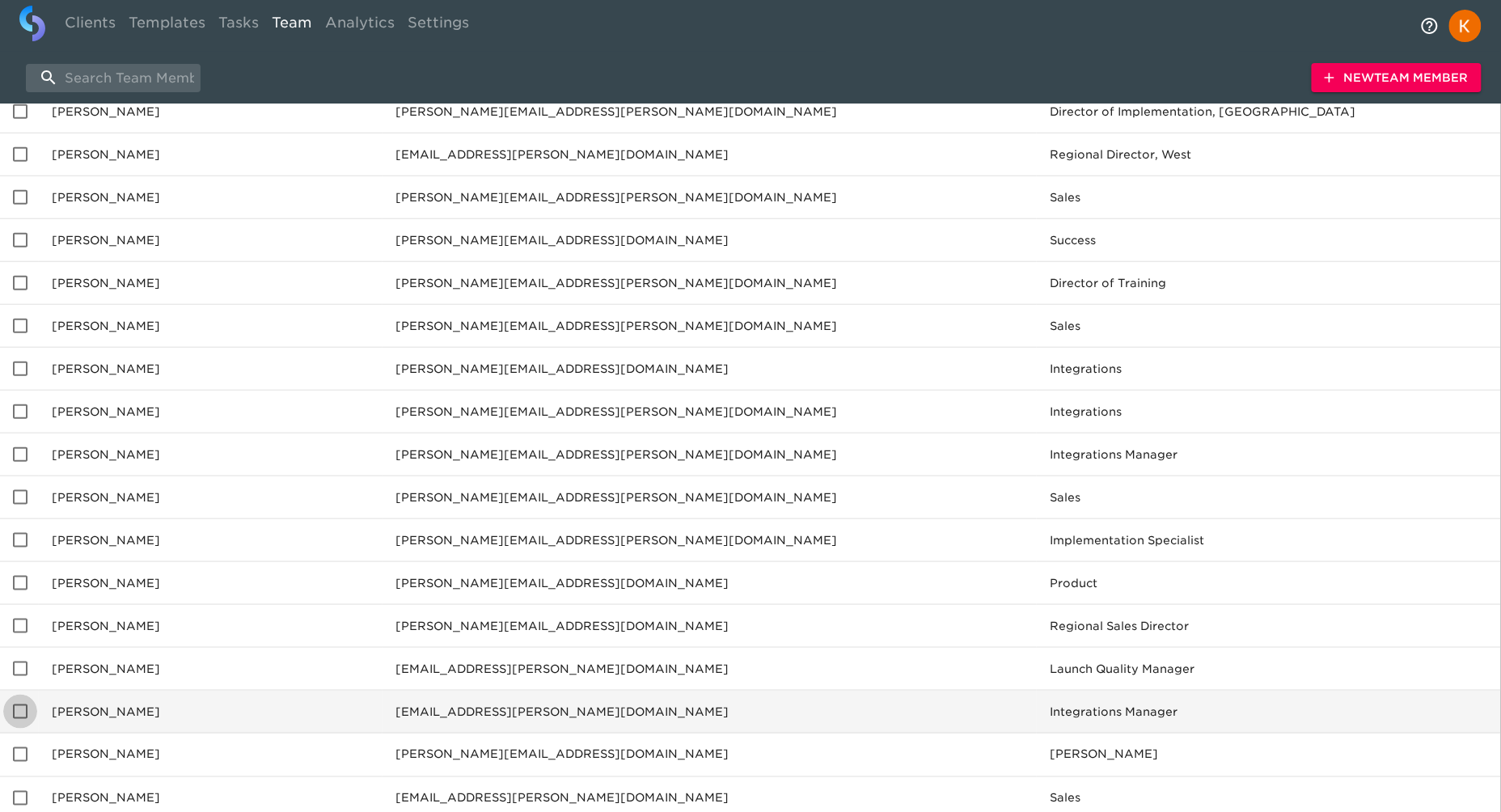
click at [23, 708] on input "enhanced table" at bounding box center [20, 711] width 34 height 34
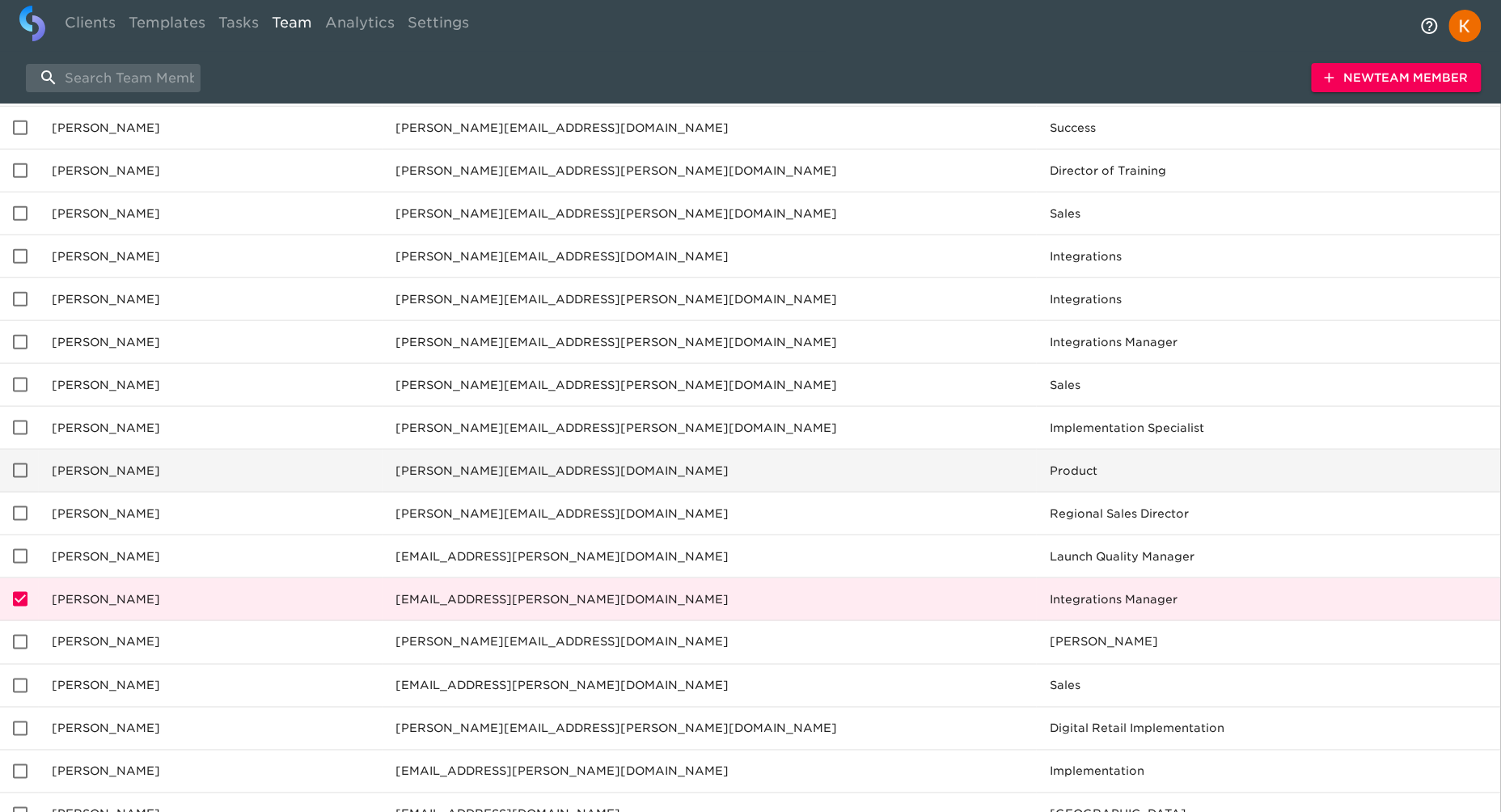
scroll to position [502, 0]
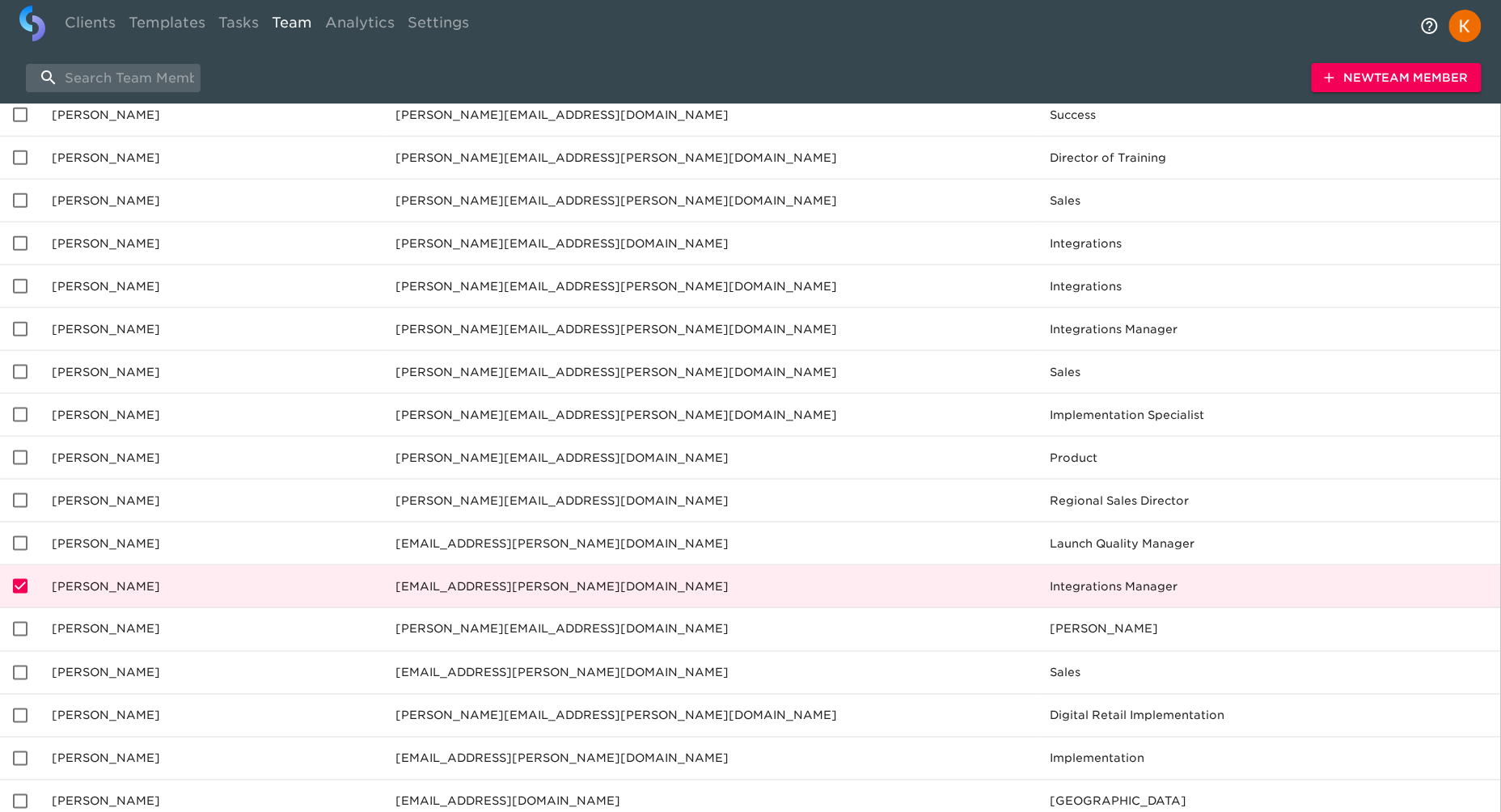
click at [242, 588] on td "[PERSON_NAME]" at bounding box center [210, 586] width 344 height 43
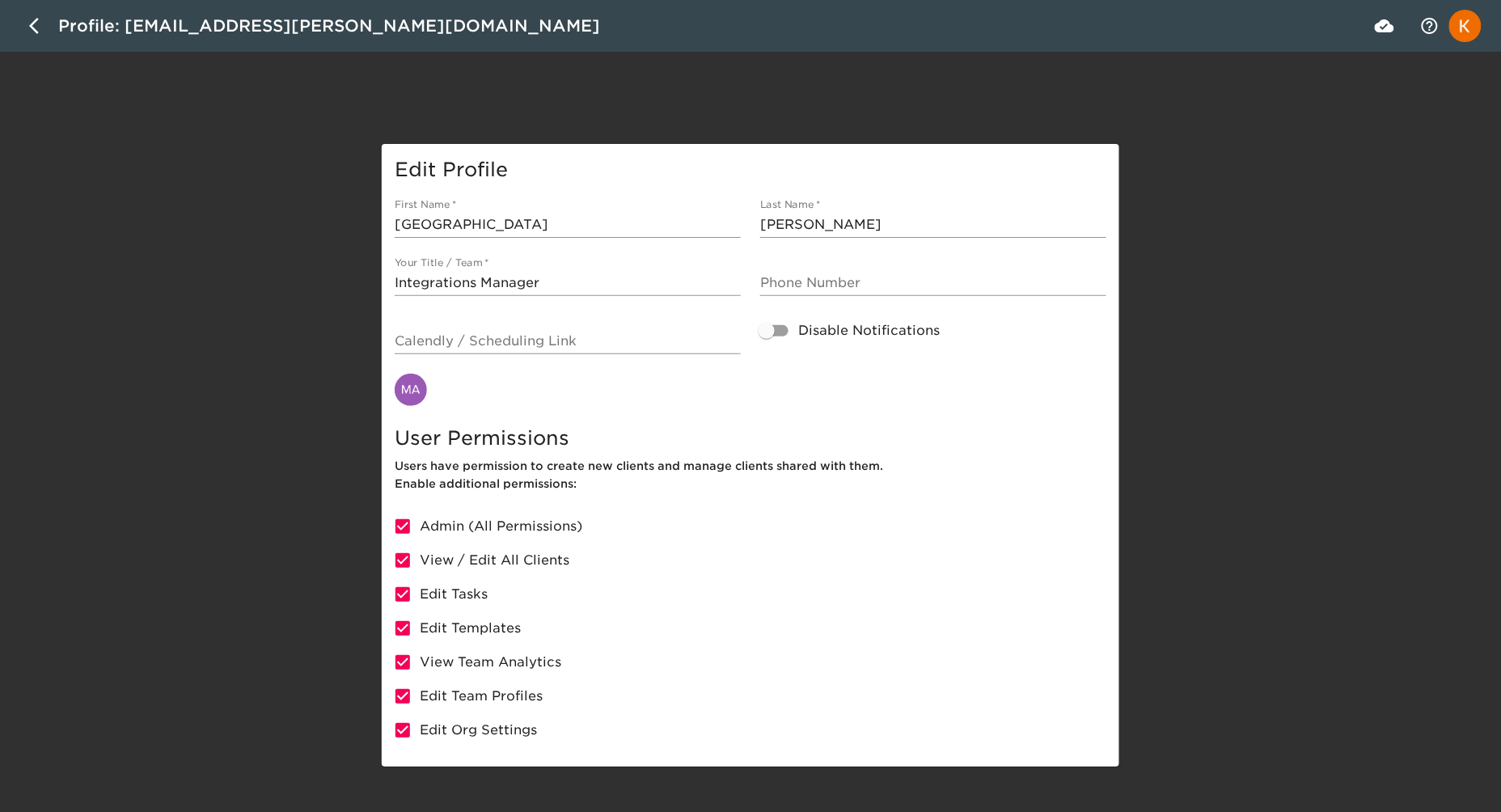
scroll to position [5, 0]
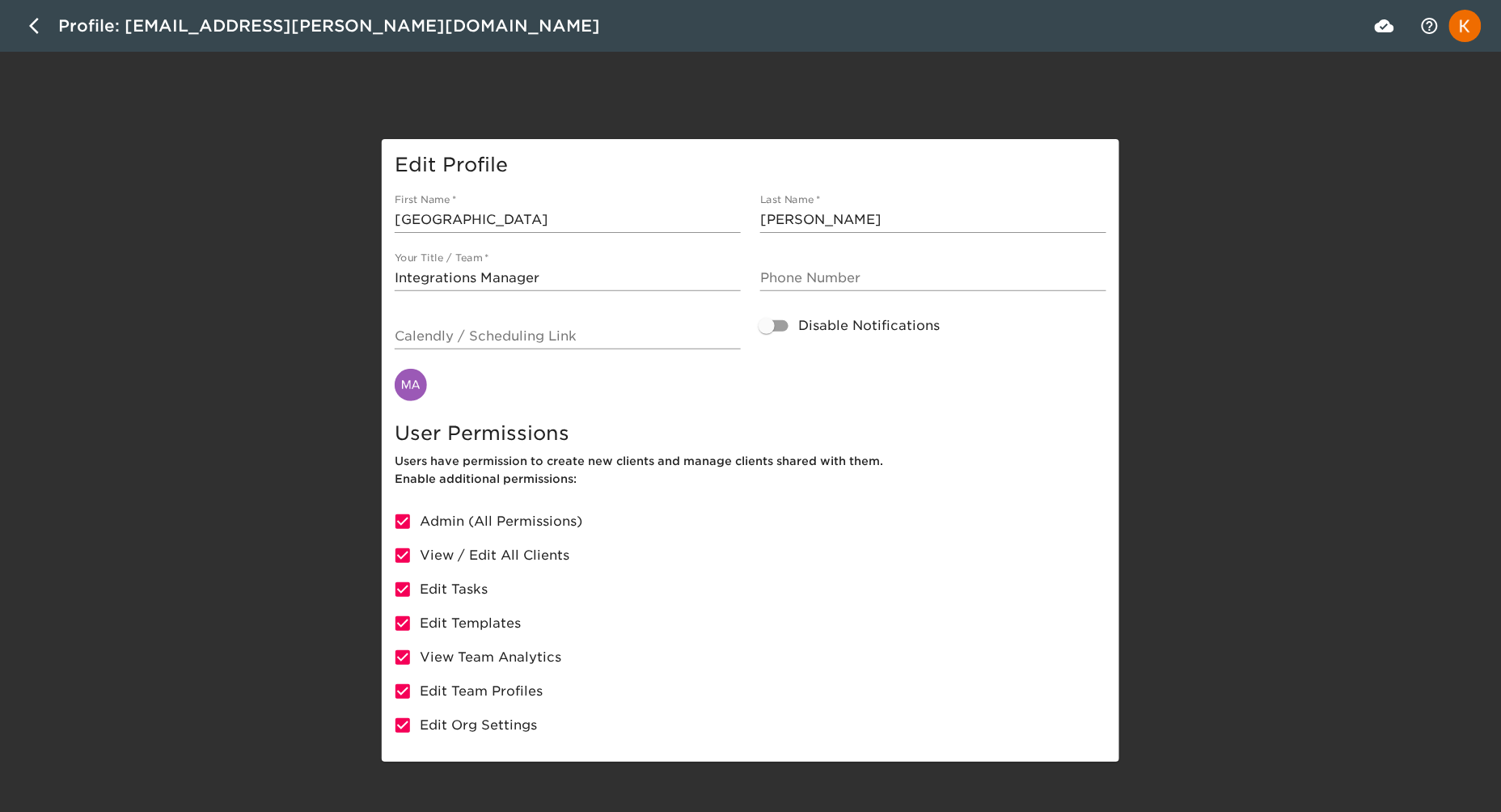
click at [329, 397] on div "Edit Profile First Name   * [PERSON_NAME] Last Name   * [PERSON_NAME] Your Titl…" at bounding box center [750, 450] width 1501 height 623
click at [29, 22] on icon "button" at bounding box center [38, 26] width 19 height 19
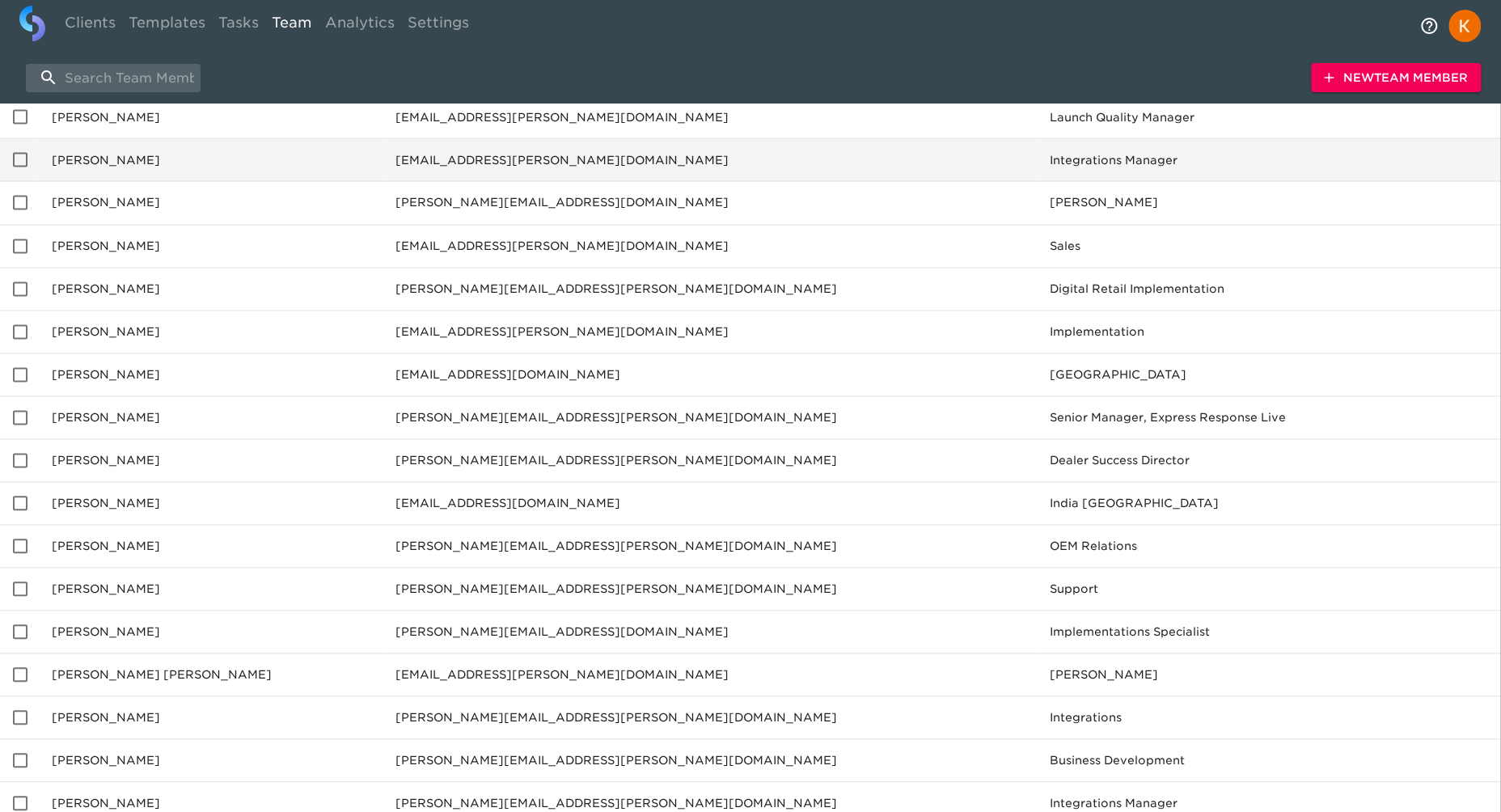
scroll to position [930, 0]
click at [17, 161] on input "enhanced table" at bounding box center [20, 158] width 34 height 34
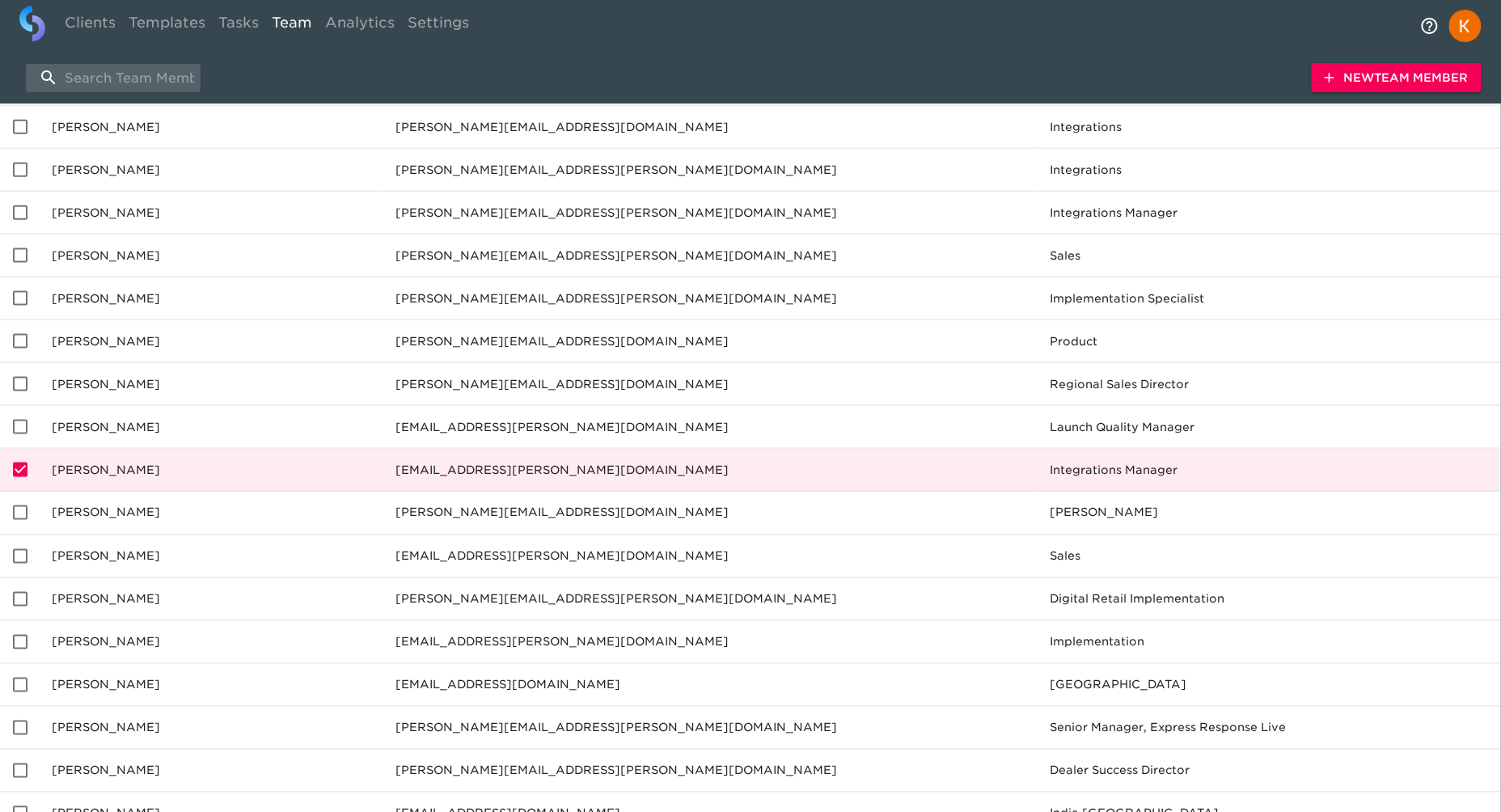
scroll to position [0, 0]
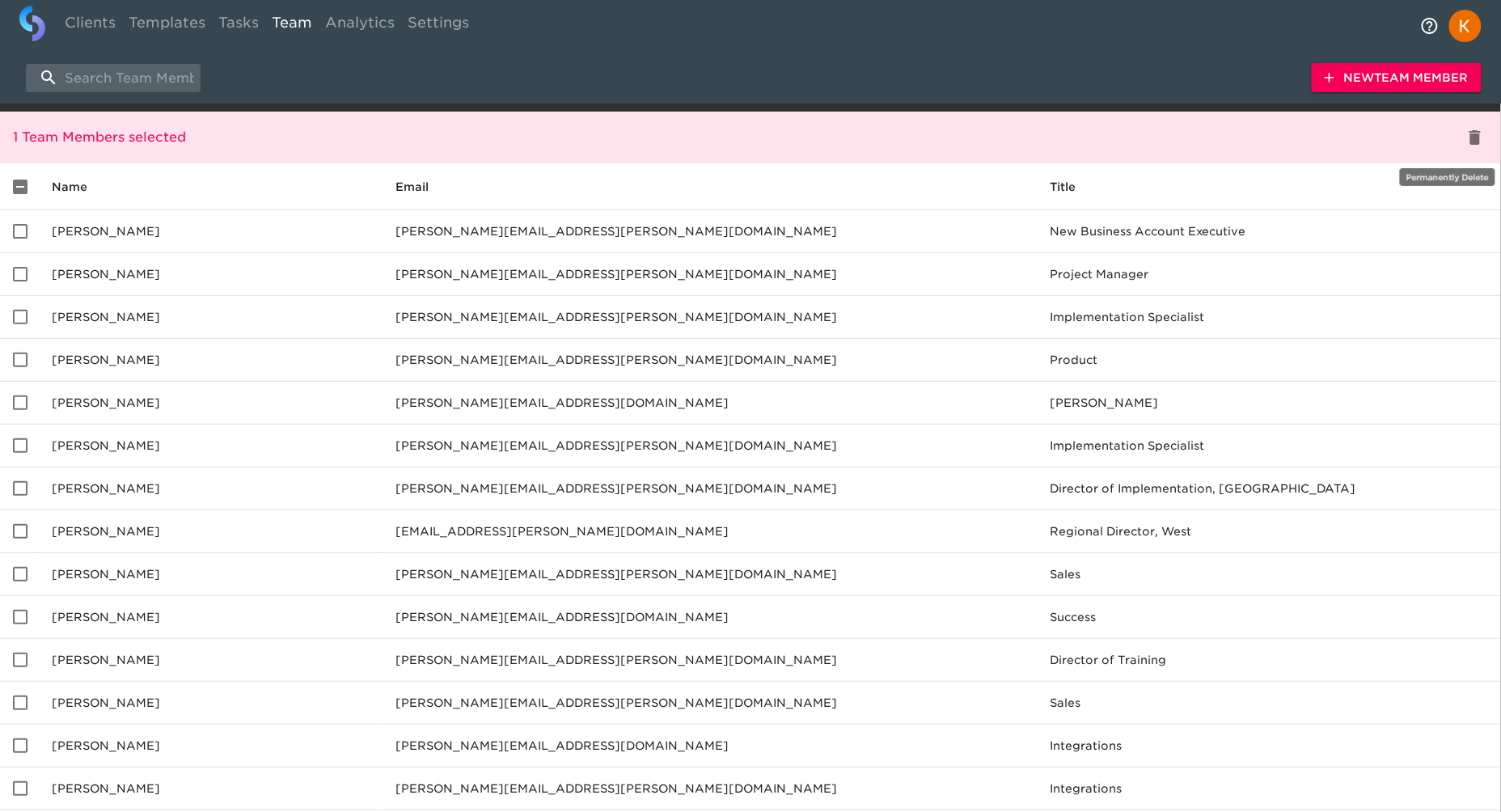
click at [1475, 138] on icon "delete" at bounding box center [1475, 137] width 11 height 15
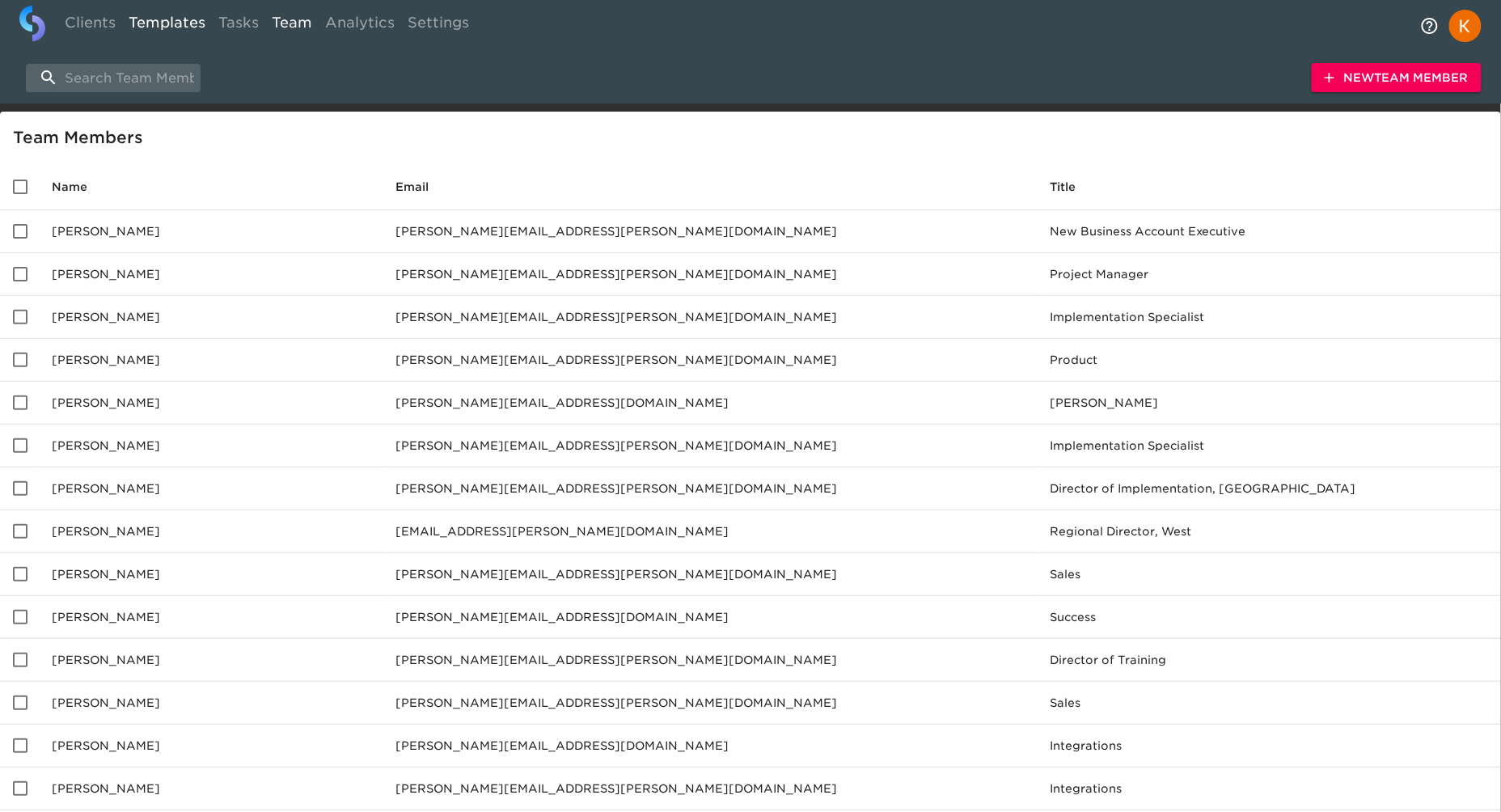
drag, startPoint x: 152, startPoint y: 26, endPoint x: 147, endPoint y: 38, distance: 13.0
click at [152, 26] on link "Templates" at bounding box center [167, 25] width 90 height 39
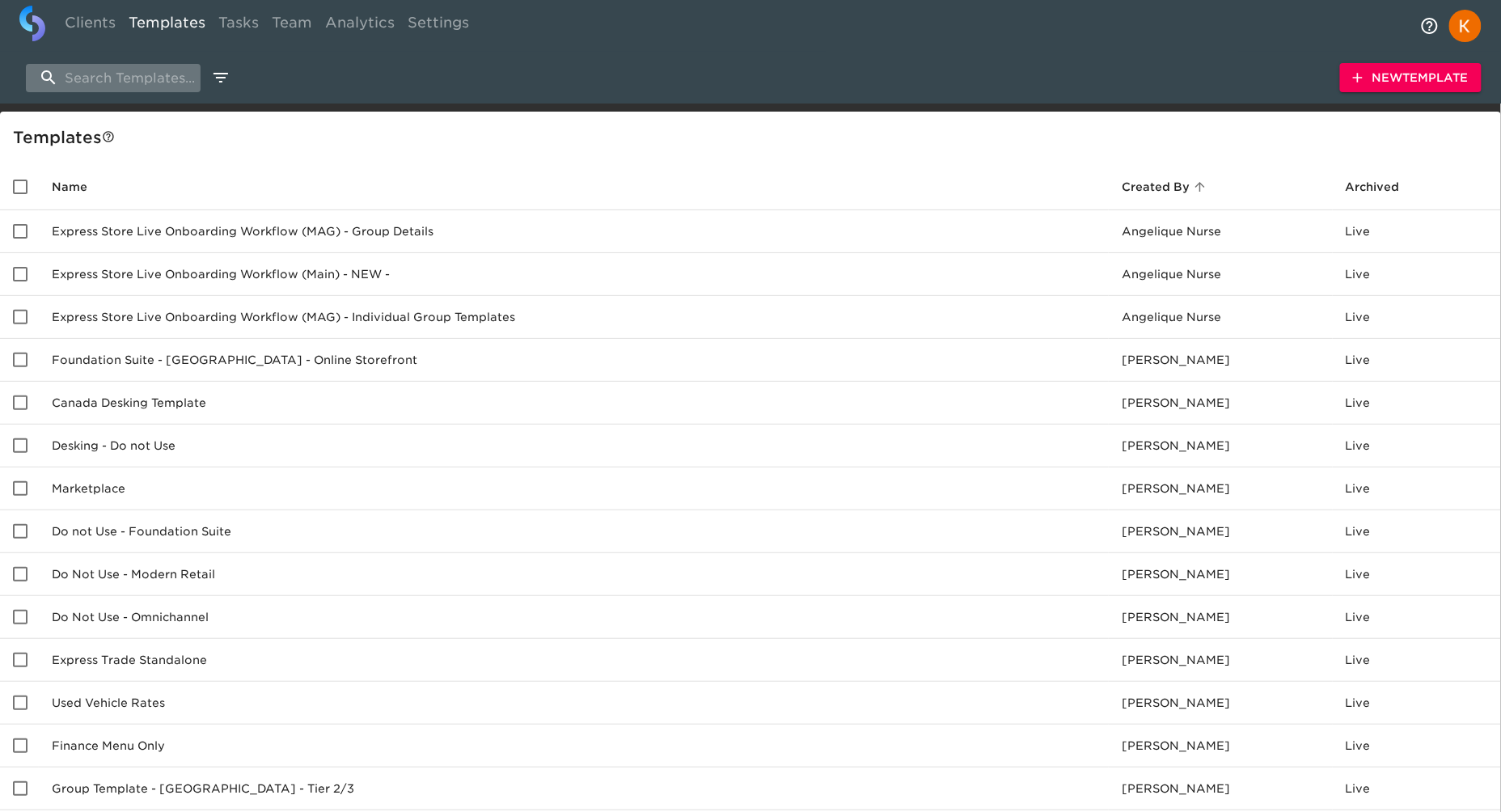
drag, startPoint x: 152, startPoint y: 79, endPoint x: 160, endPoint y: 81, distance: 8.2
click at [152, 79] on input "search" at bounding box center [112, 78] width 174 height 28
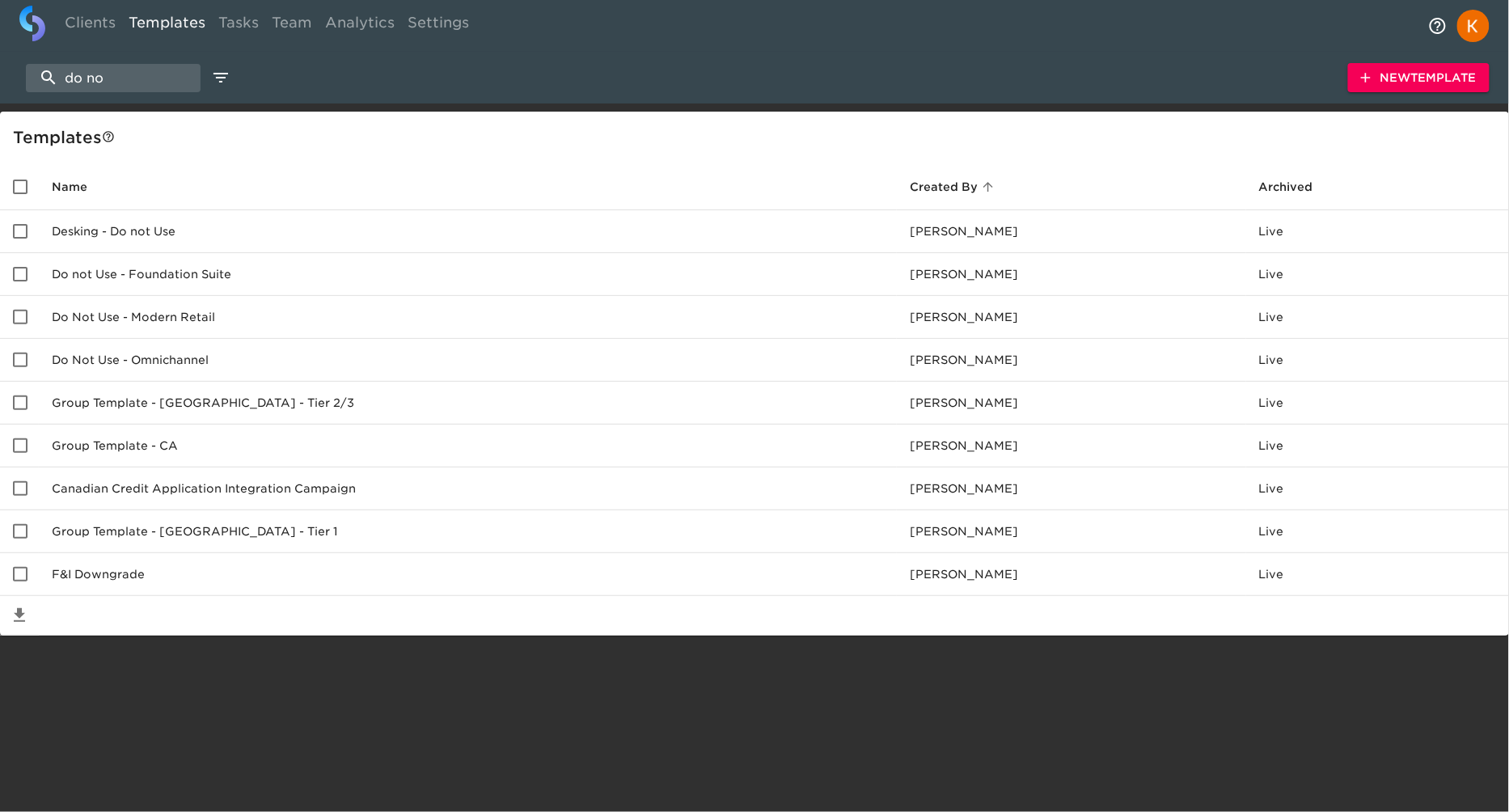
type input "do not"
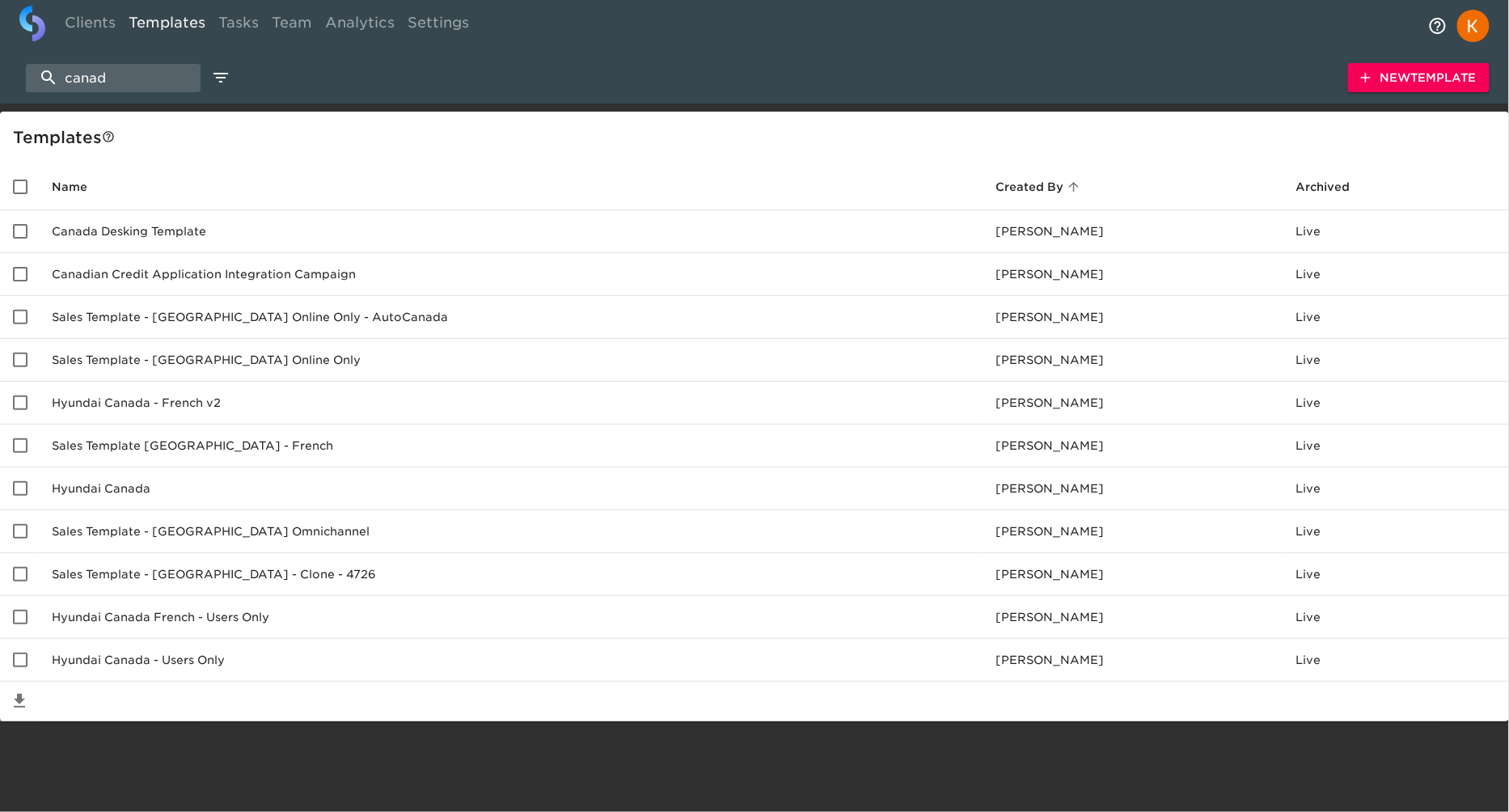
type input "canad"
click at [309, 72] on div "canad New Template" at bounding box center [754, 78] width 1509 height 52
click at [217, 17] on link "Tasks" at bounding box center [238, 25] width 53 height 39
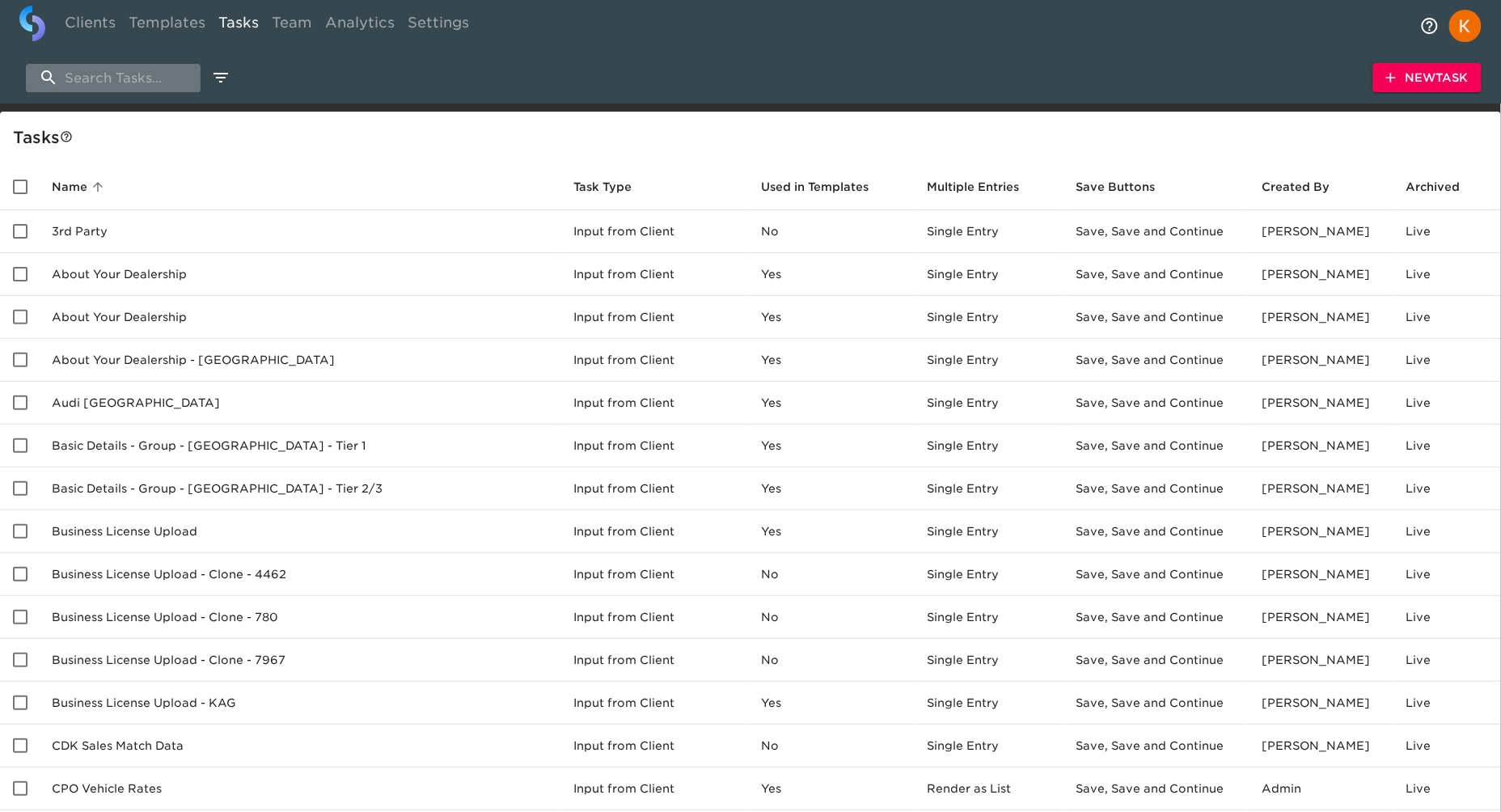
click at [176, 74] on input "search" at bounding box center [112, 78] width 174 height 28
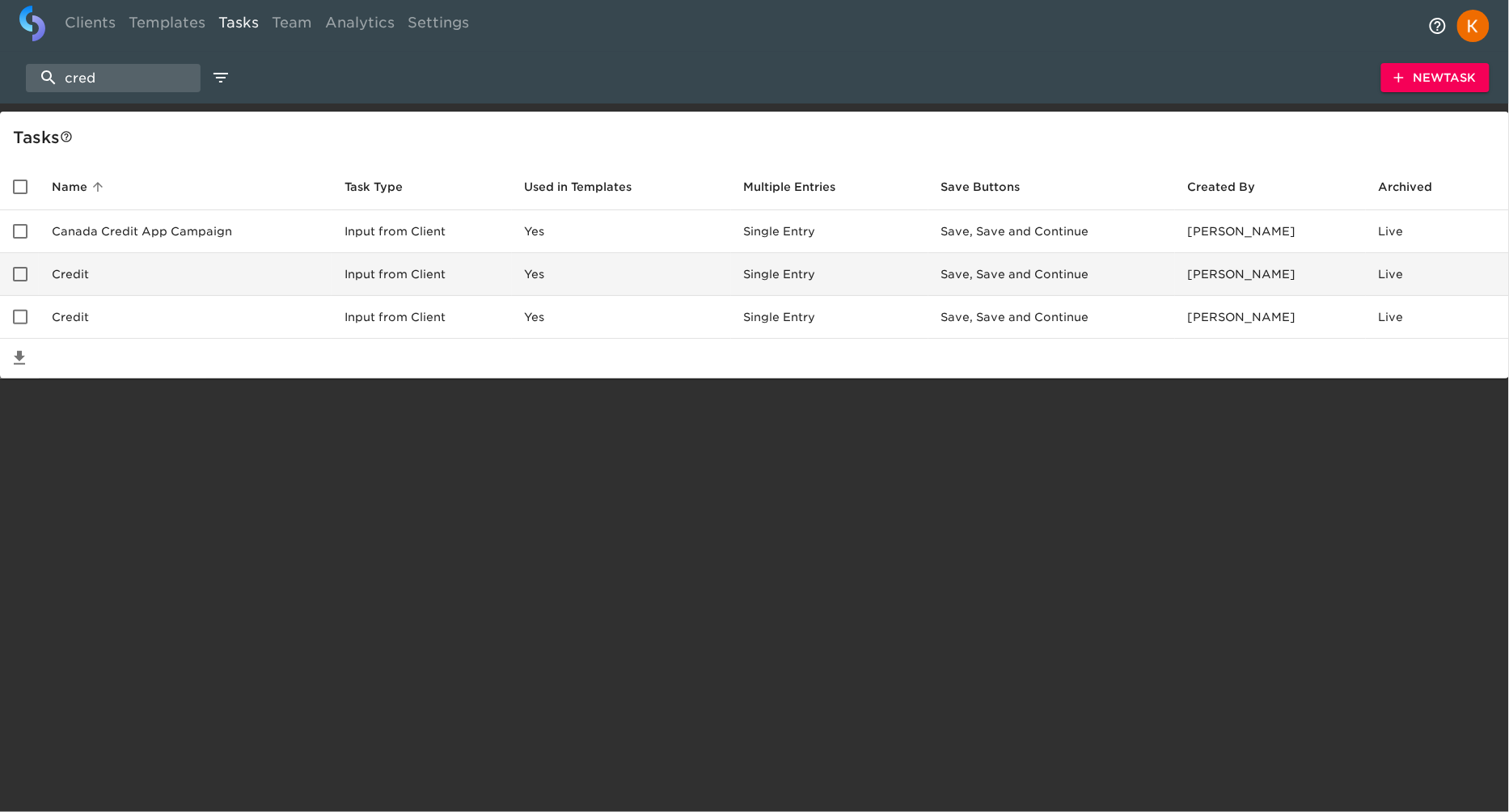
type input "cred"
click at [350, 272] on td "Input from Client" at bounding box center [421, 274] width 180 height 43
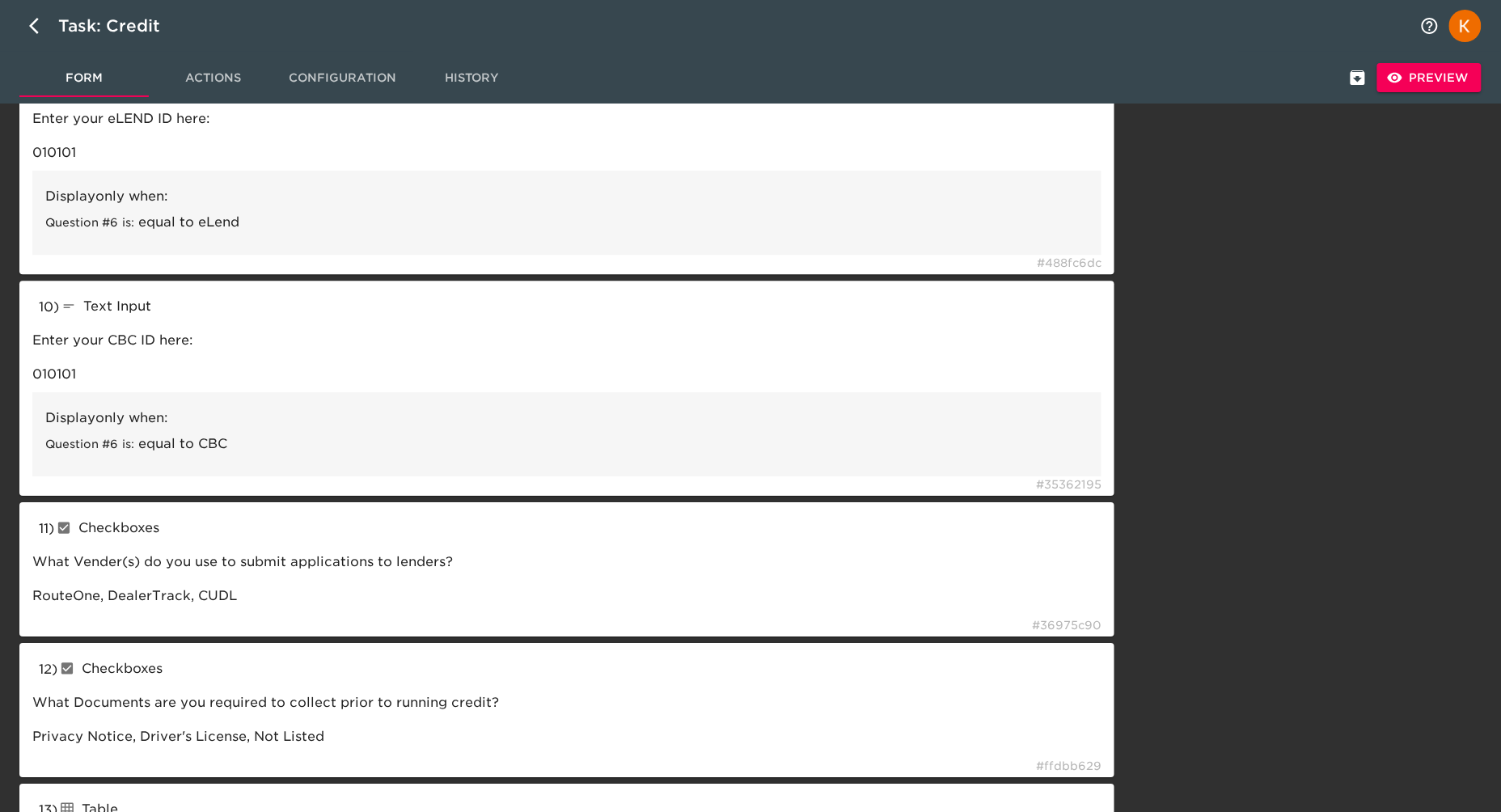
scroll to position [1251, 0]
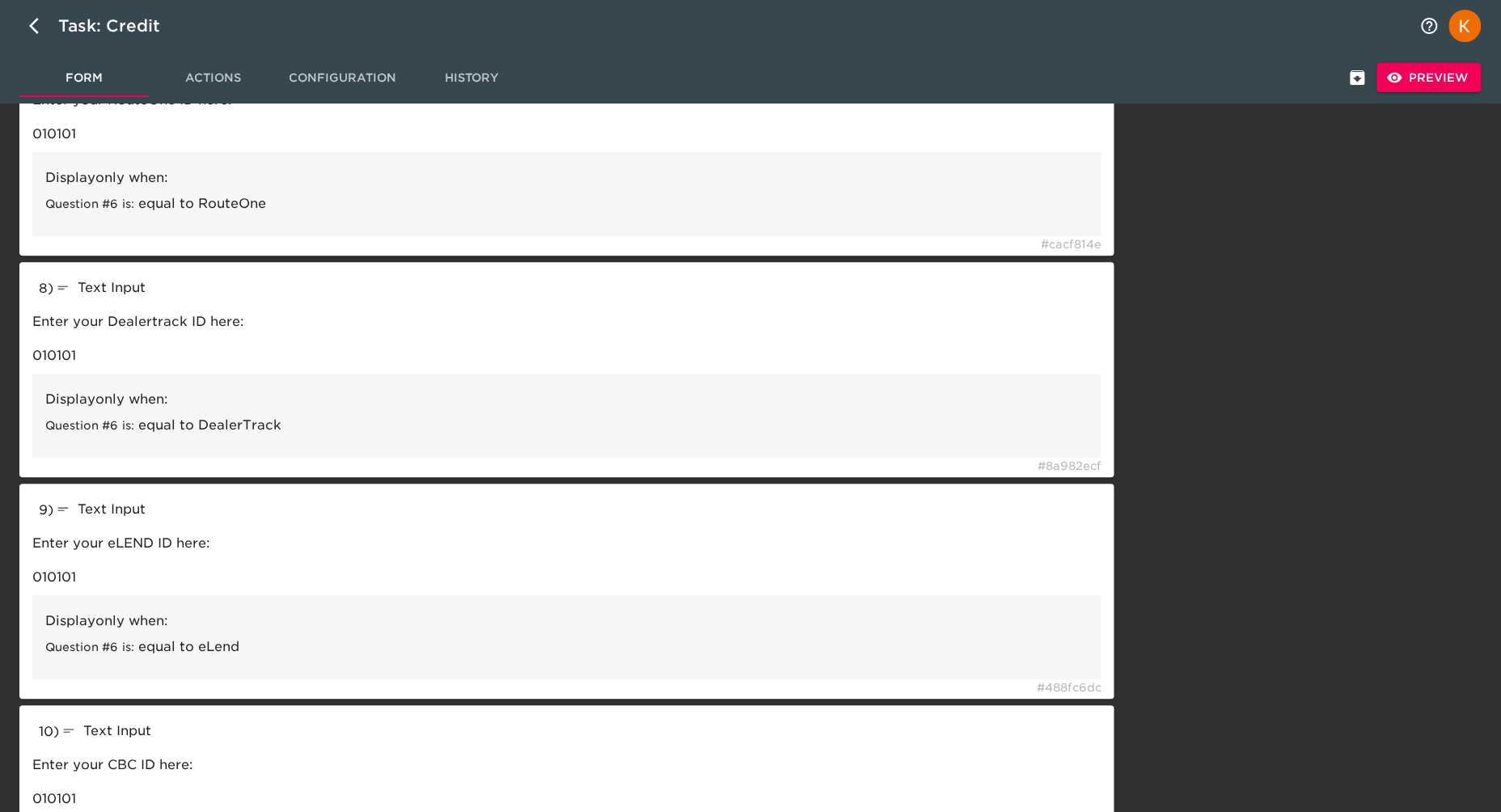
click at [21, 36] on div "Task: Credit" at bounding box center [750, 26] width 1501 height 52
click at [25, 32] on button "button" at bounding box center [38, 26] width 38 height 38
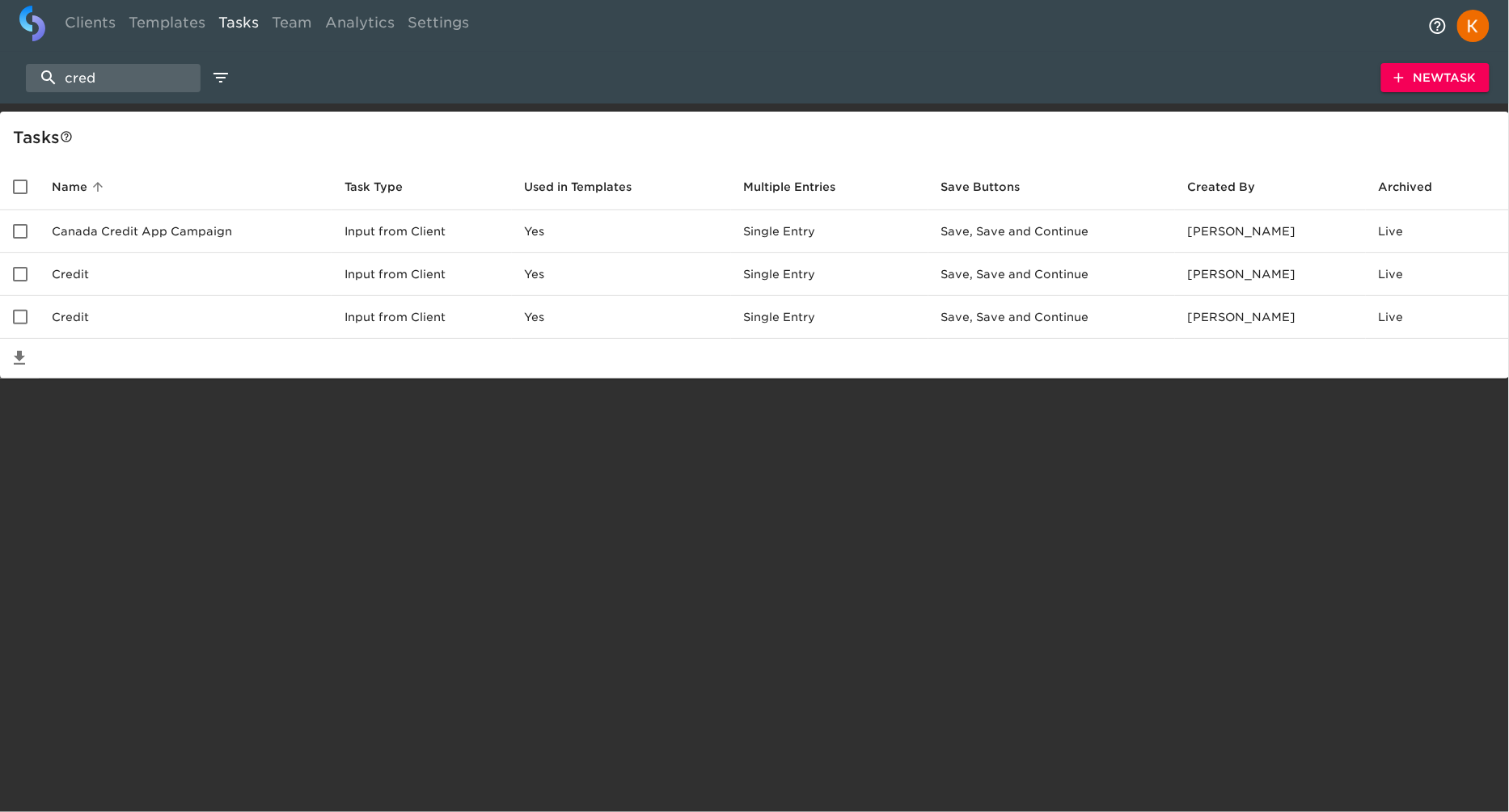
click at [400, 430] on html "Clients Templates Tasks Team Analytics Settings cred New Task Task s Name sorte…" at bounding box center [754, 215] width 1509 height 430
click at [119, 81] on input "cred" at bounding box center [112, 78] width 174 height 28
type input "digital"
type input "[PERSON_NAME]"
click at [379, 430] on html "Clients Templates Tasks Team Analytics Settings [PERSON_NAME] New Task Task s N…" at bounding box center [754, 215] width 1509 height 430
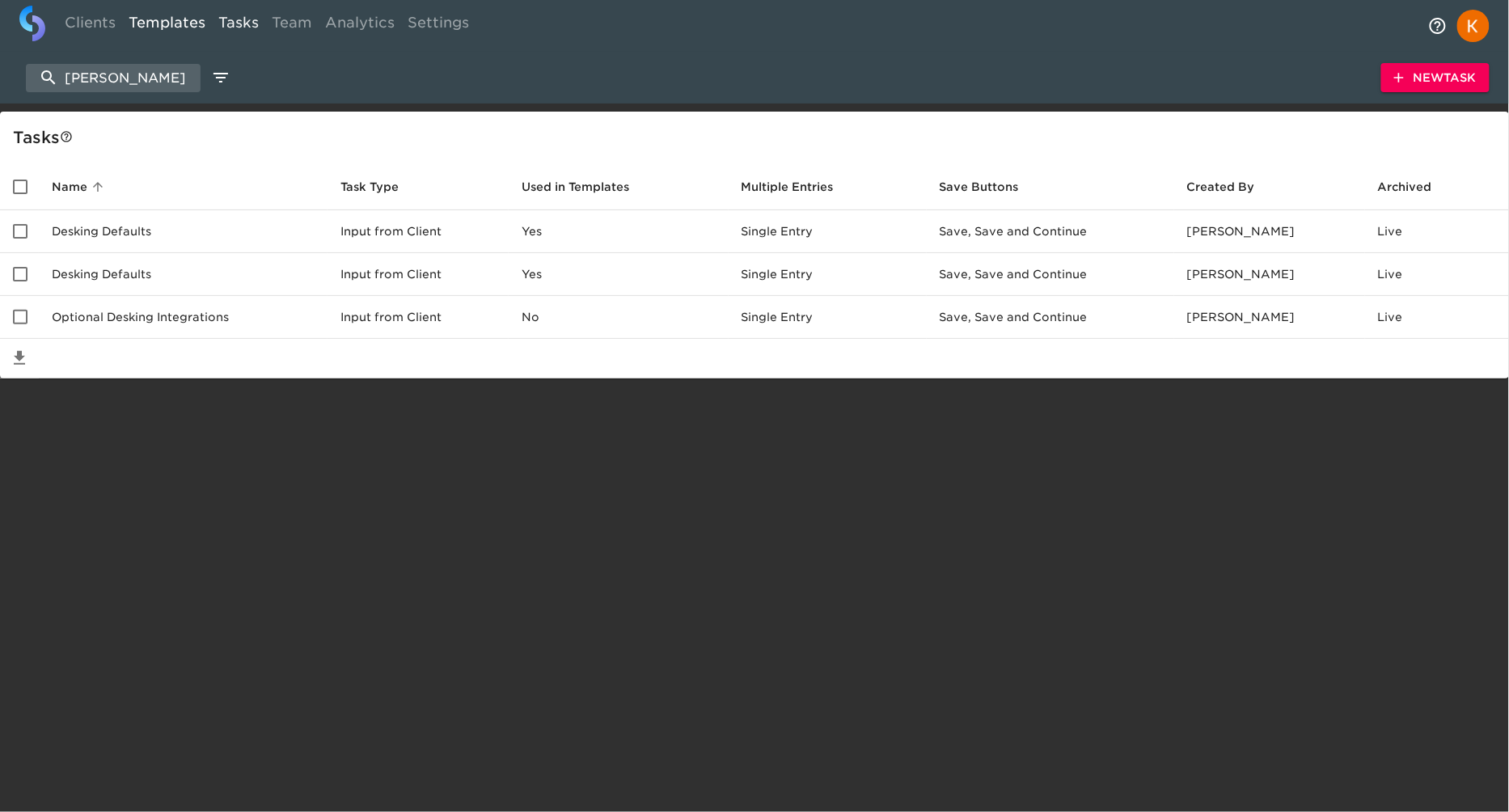
click at [186, 28] on link "Templates" at bounding box center [167, 25] width 90 height 39
